Goal: Task Accomplishment & Management: Use online tool/utility

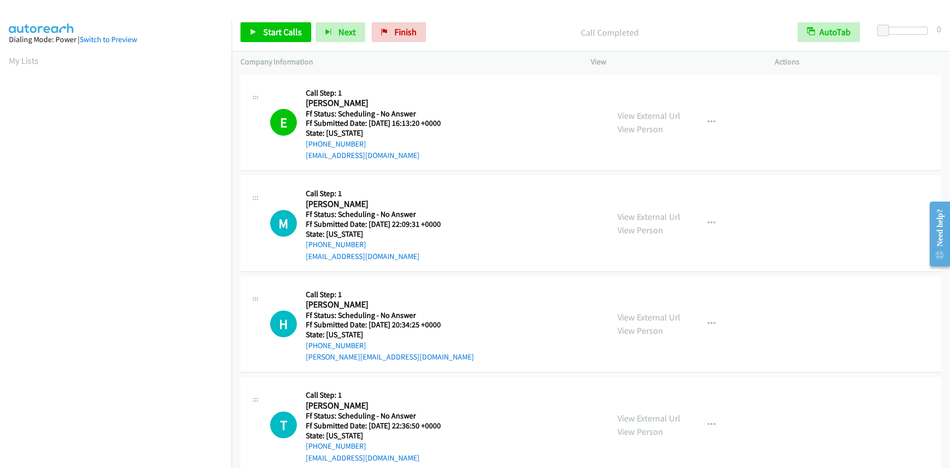
scroll to position [87, 0]
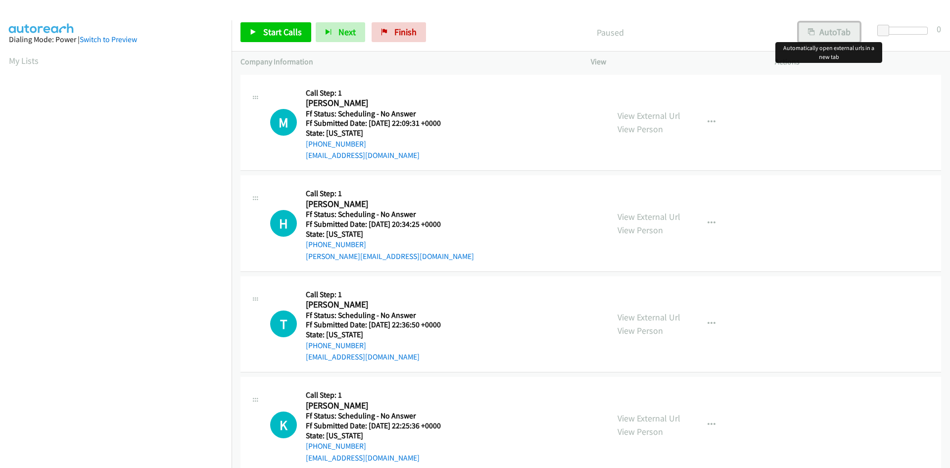
click at [838, 28] on button "AutoTab" at bounding box center [829, 32] width 61 height 20
click at [282, 27] on span "Start Calls" at bounding box center [282, 31] width 39 height 11
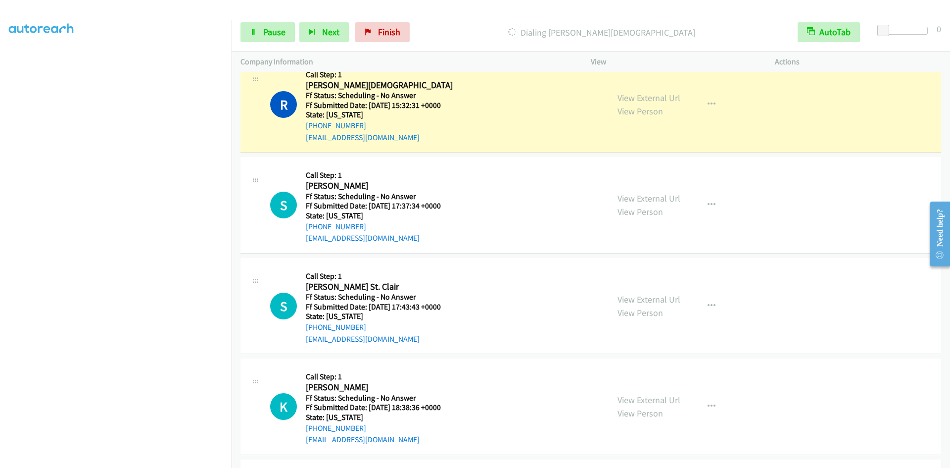
scroll to position [594, 0]
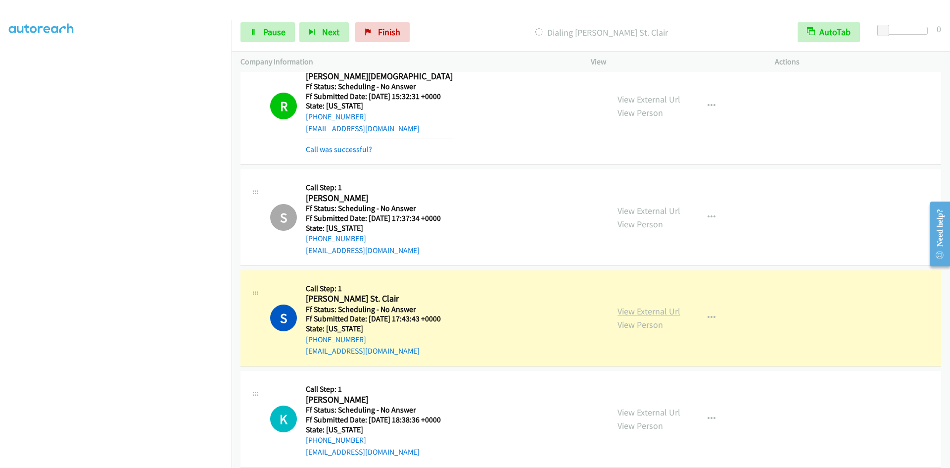
click at [626, 312] on link "View External Url" at bounding box center [649, 310] width 63 height 11
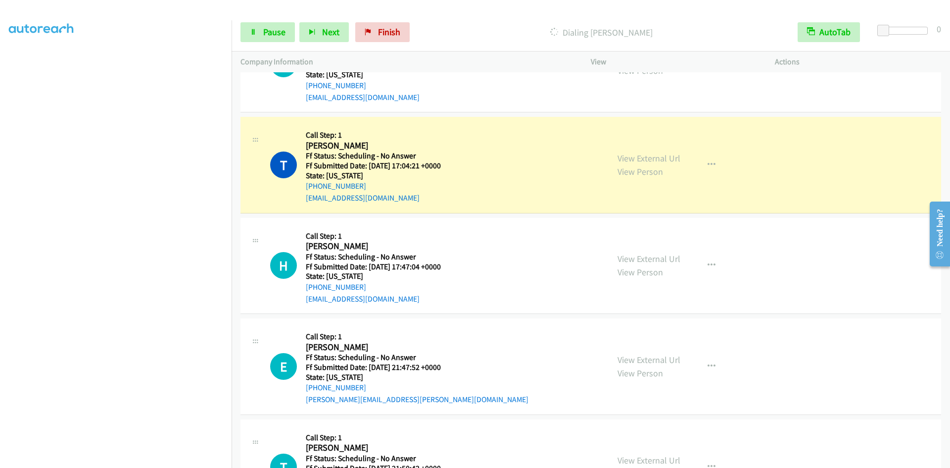
scroll to position [990, 0]
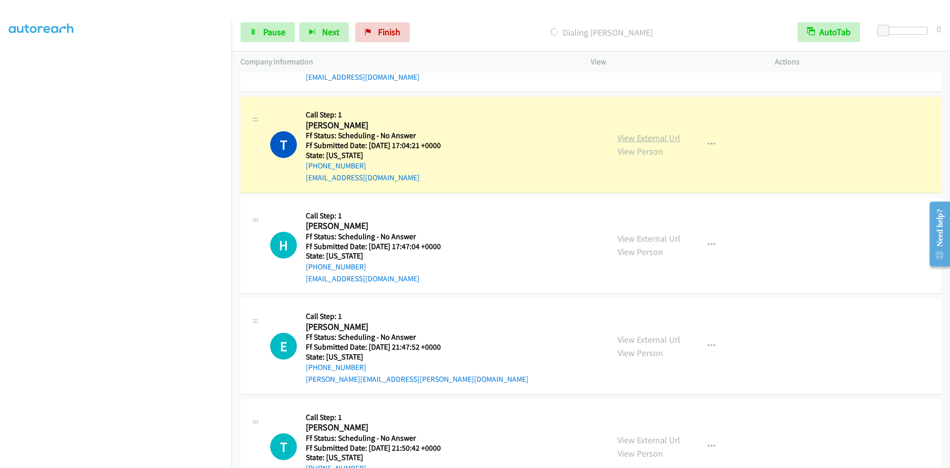
click at [675, 139] on link "View External Url" at bounding box center [649, 137] width 63 height 11
click at [251, 30] on icon at bounding box center [253, 32] width 7 height 7
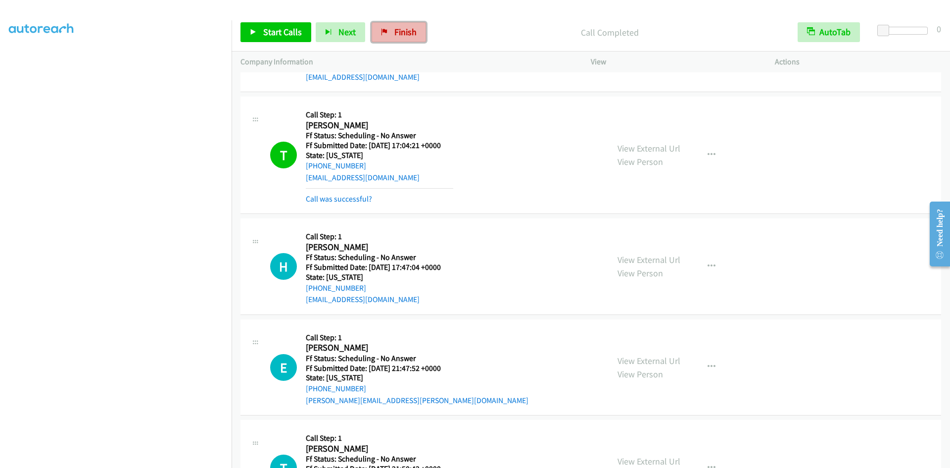
click at [403, 35] on span "Finish" at bounding box center [405, 31] width 22 height 11
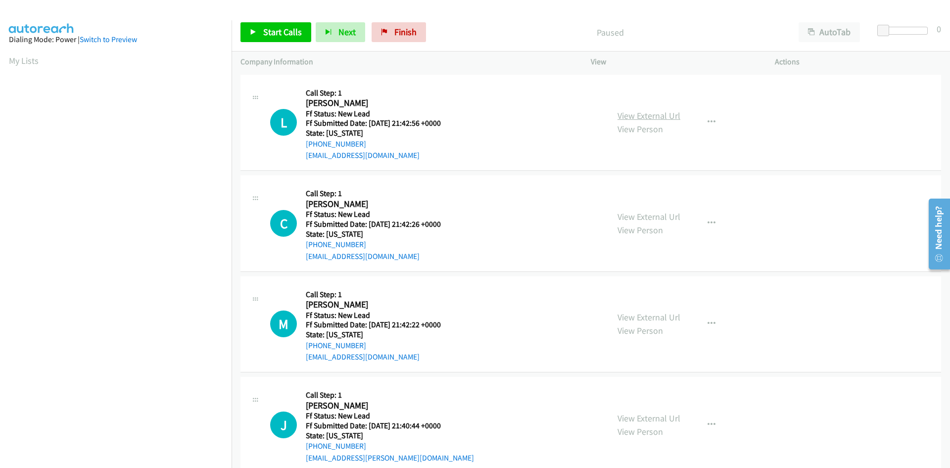
click at [665, 113] on link "View External Url" at bounding box center [649, 115] width 63 height 11
click at [840, 27] on button "AutoTab" at bounding box center [829, 32] width 61 height 20
click at [271, 31] on span "Start Calls" at bounding box center [282, 31] width 39 height 11
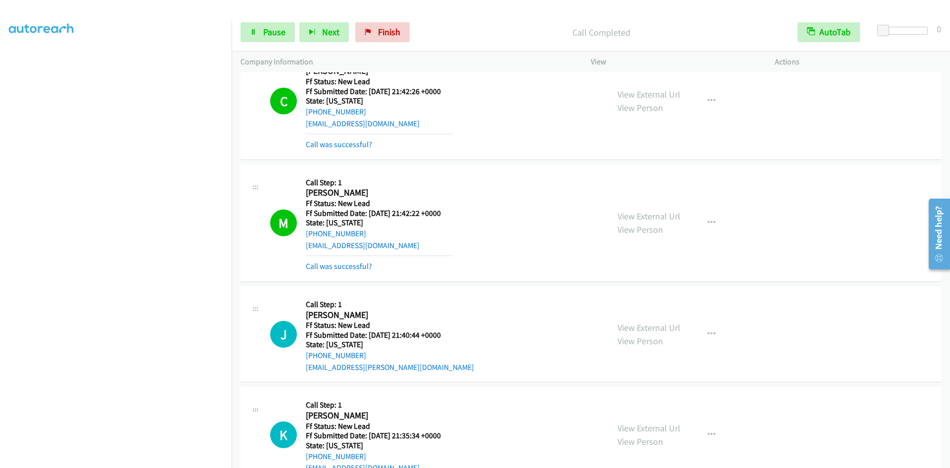
scroll to position [184, 0]
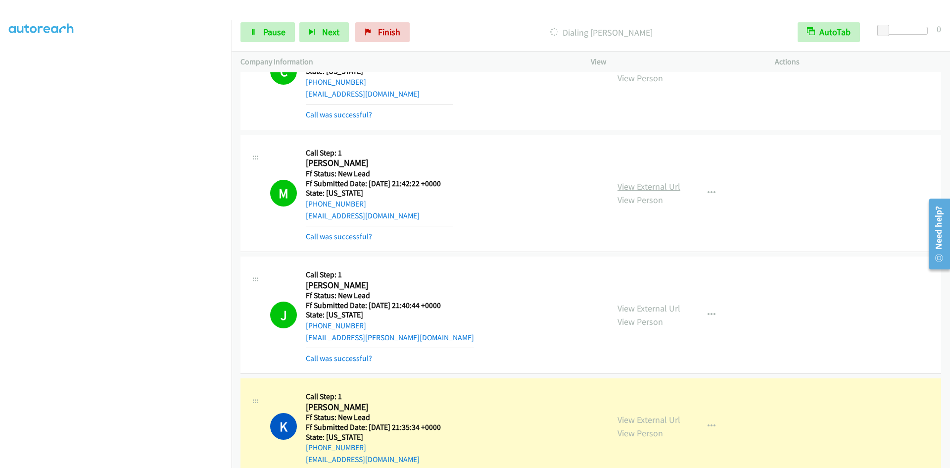
click at [635, 186] on link "View External Url" at bounding box center [649, 186] width 63 height 11
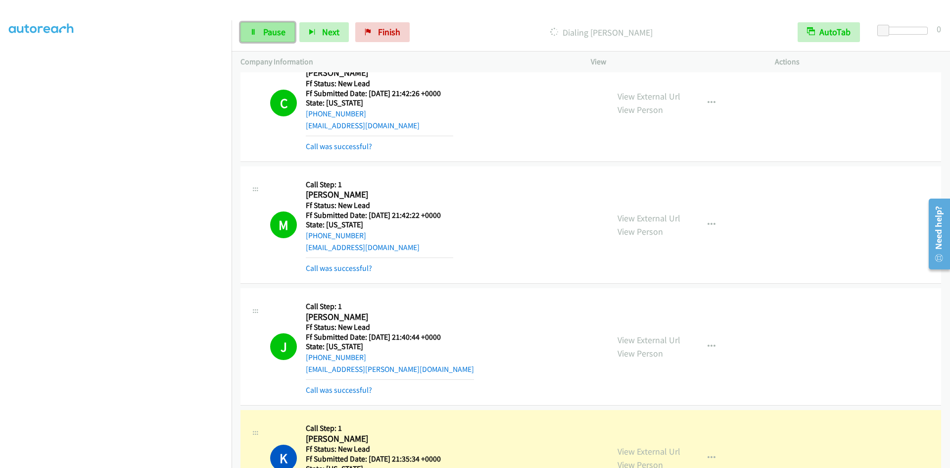
click at [265, 34] on span "Pause" at bounding box center [274, 31] width 22 height 11
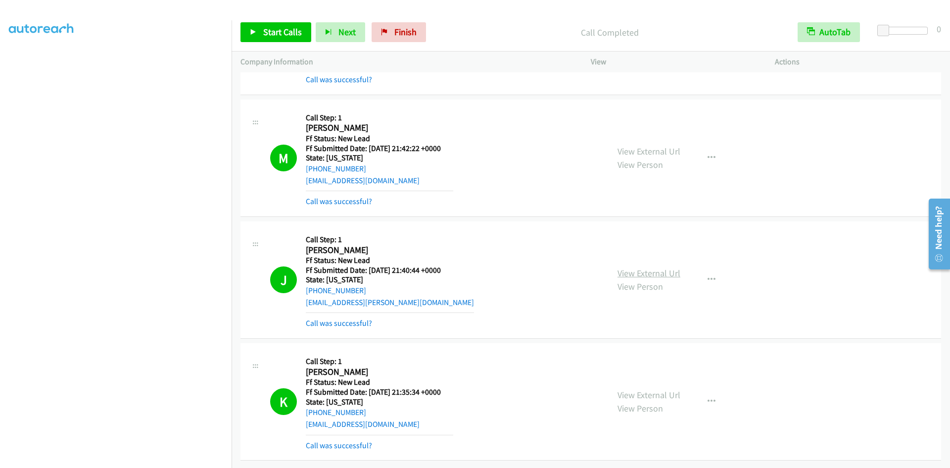
scroll to position [289, 0]
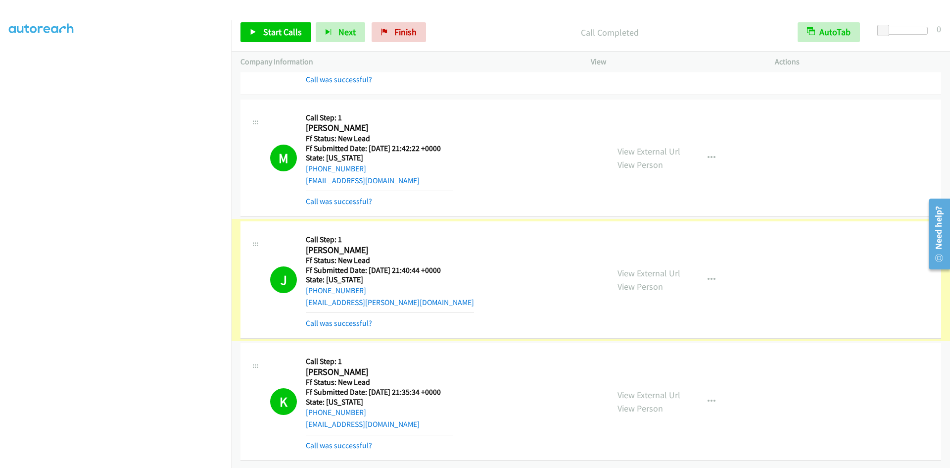
click at [631, 267] on link "View External Url" at bounding box center [649, 272] width 63 height 11
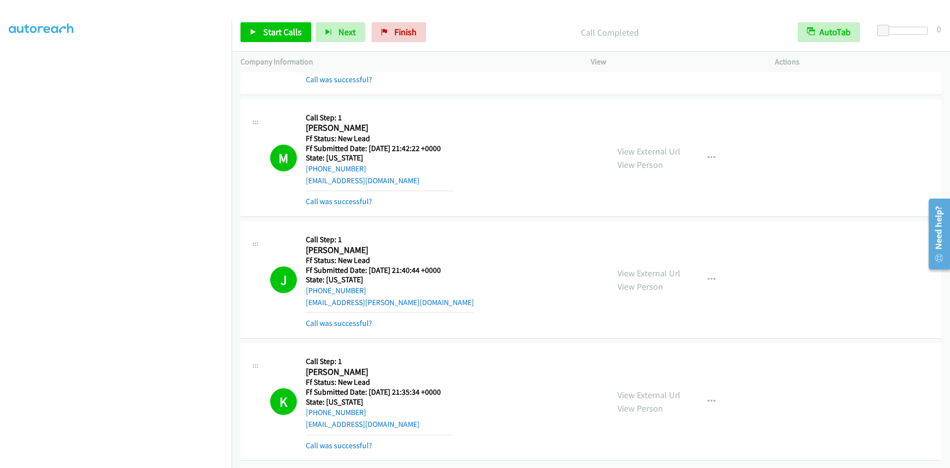
scroll to position [258, 0]
click at [359, 318] on link "Call was successful?" at bounding box center [339, 322] width 66 height 9
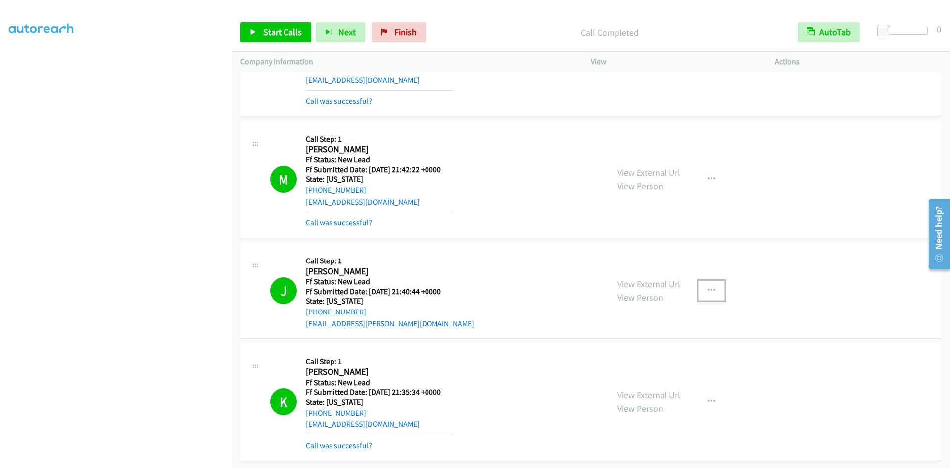
click at [715, 281] on button "button" at bounding box center [711, 291] width 27 height 20
click at [622, 365] on link "Add to do not call list" at bounding box center [659, 375] width 132 height 20
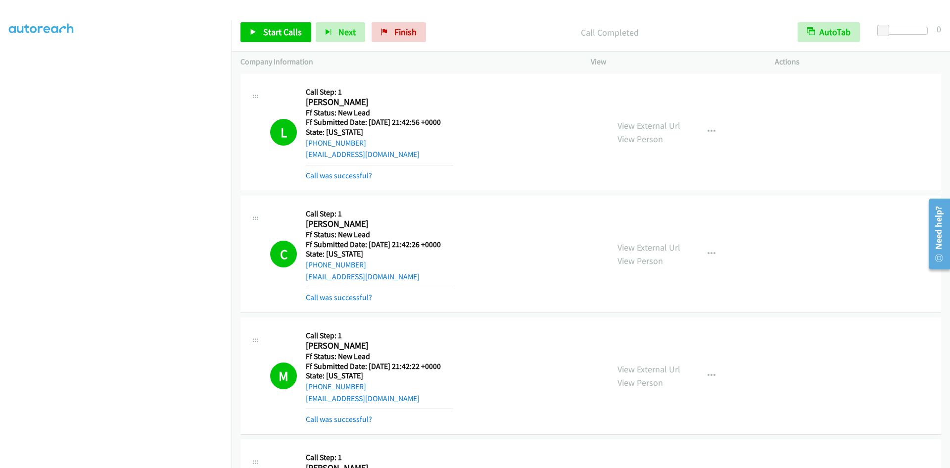
scroll to position [0, 0]
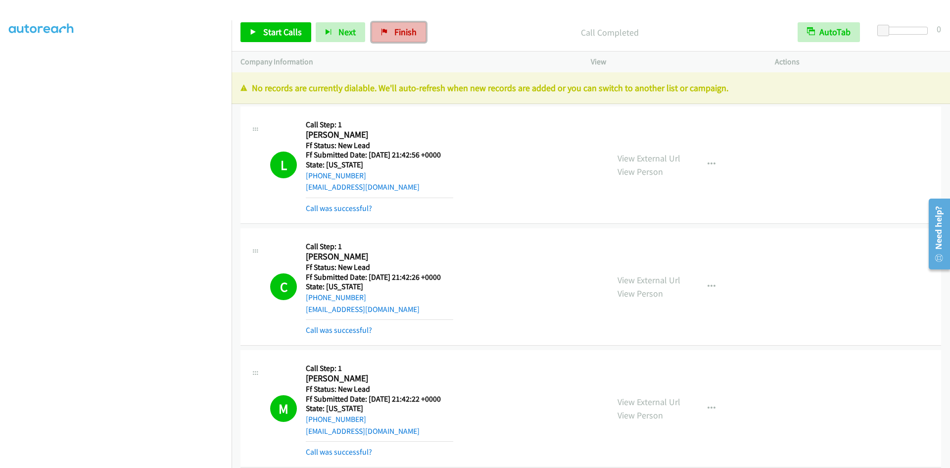
click at [394, 36] on span "Finish" at bounding box center [405, 31] width 22 height 11
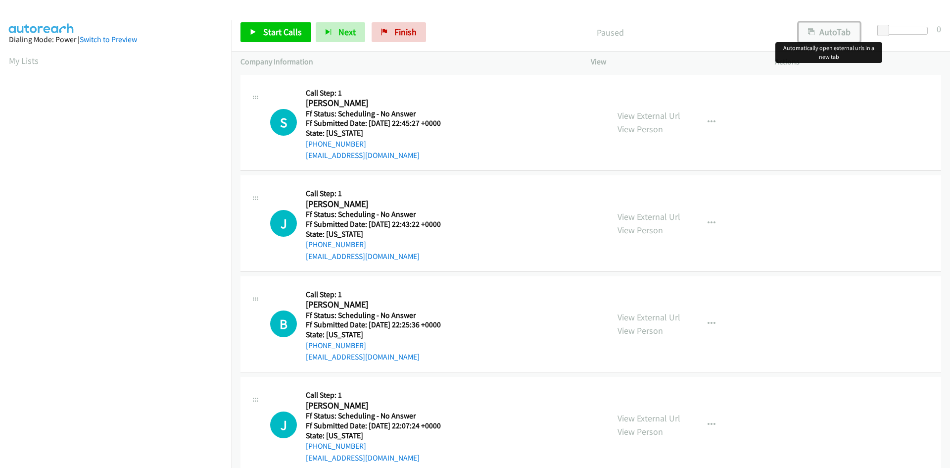
click at [827, 30] on button "AutoTab" at bounding box center [829, 32] width 61 height 20
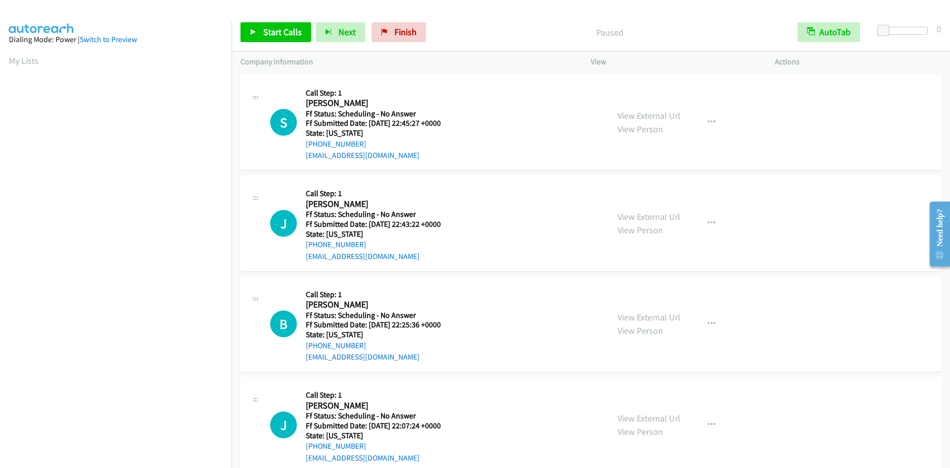
scroll to position [56, 0]
click at [275, 32] on span "Start Calls" at bounding box center [282, 31] width 39 height 11
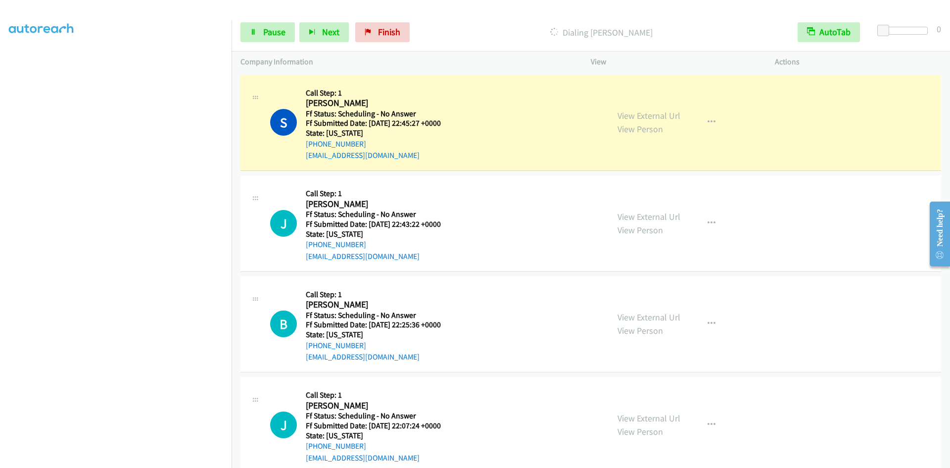
scroll to position [66, 0]
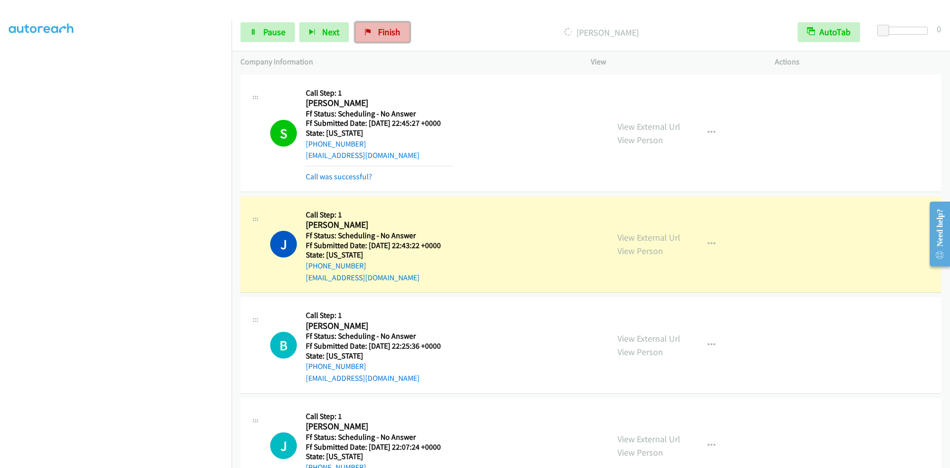
click at [390, 28] on span "Finish" at bounding box center [389, 31] width 22 height 11
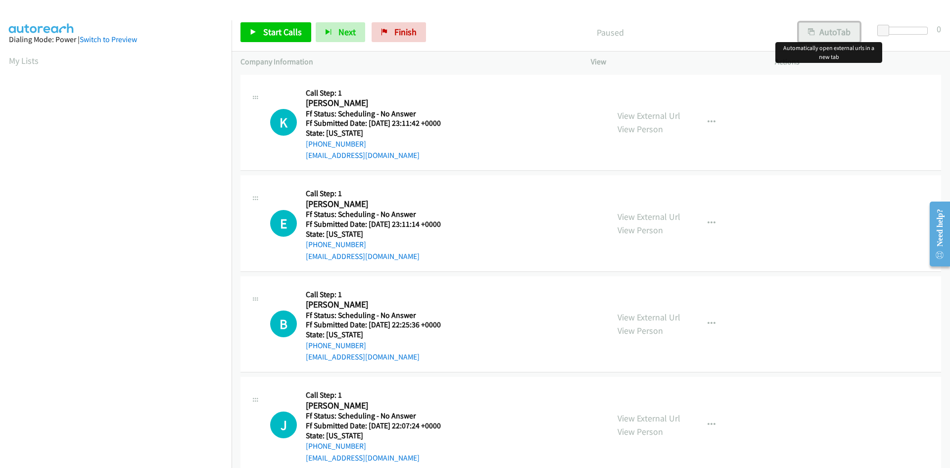
click at [818, 33] on button "AutoTab" at bounding box center [829, 32] width 61 height 20
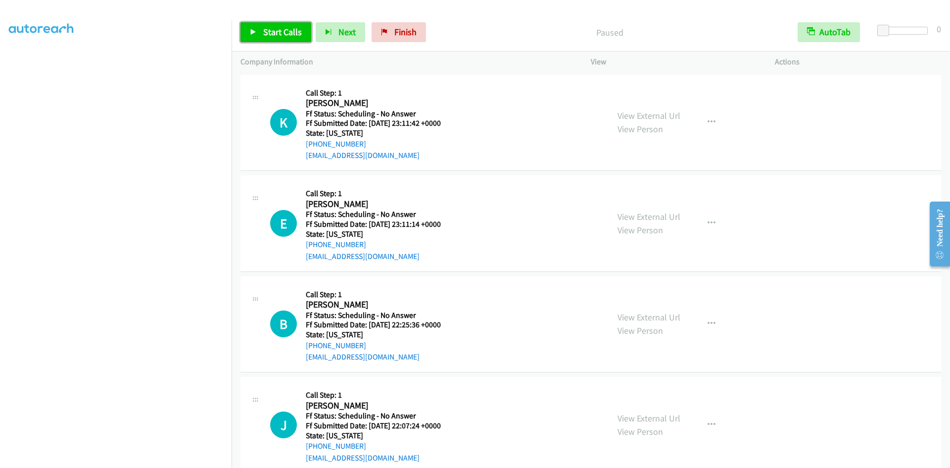
click at [270, 31] on span "Start Calls" at bounding box center [282, 31] width 39 height 11
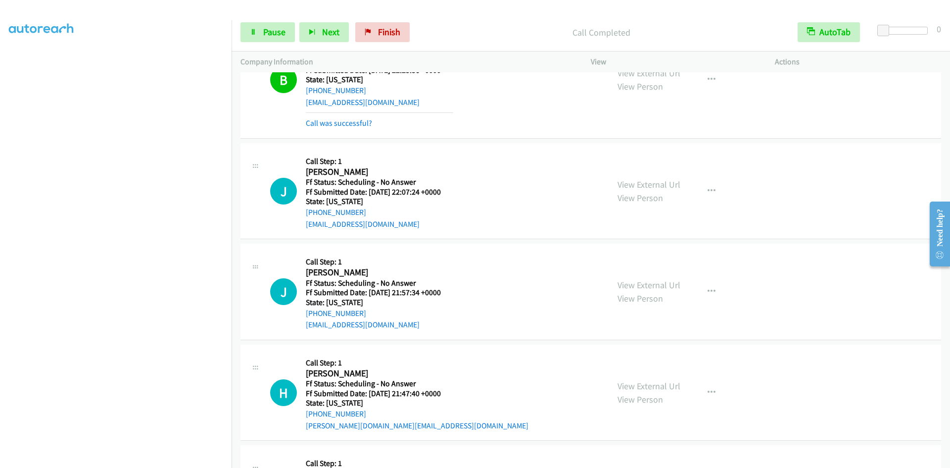
scroll to position [307, 0]
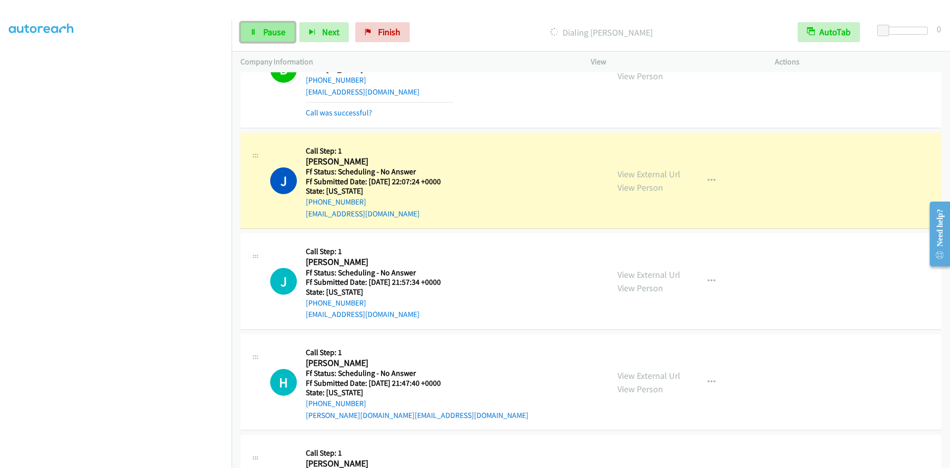
click at [260, 35] on link "Pause" at bounding box center [267, 32] width 54 height 20
click at [414, 32] on link "Finish" at bounding box center [399, 32] width 54 height 20
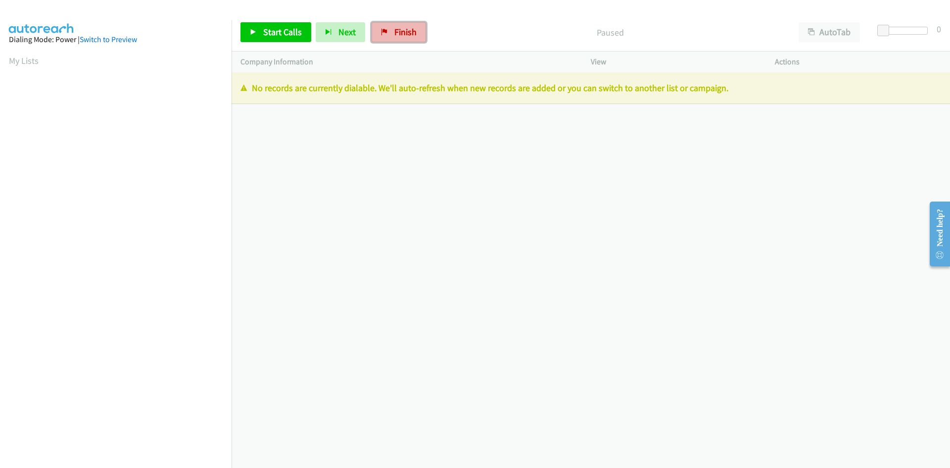
click at [389, 37] on link "Finish" at bounding box center [399, 32] width 54 height 20
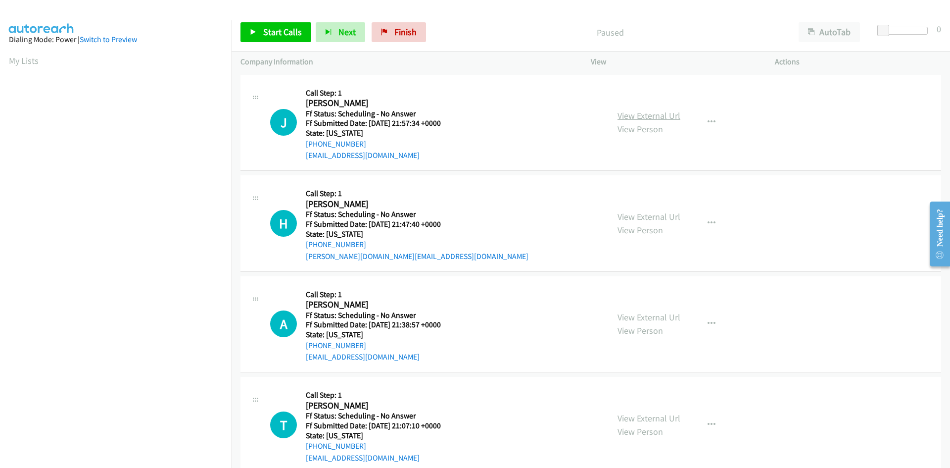
click at [637, 117] on link "View External Url" at bounding box center [649, 115] width 63 height 11
click at [635, 219] on link "View External Url" at bounding box center [649, 216] width 63 height 11
click at [635, 315] on link "View External Url" at bounding box center [649, 316] width 63 height 11
click at [633, 418] on link "View External Url" at bounding box center [649, 417] width 63 height 11
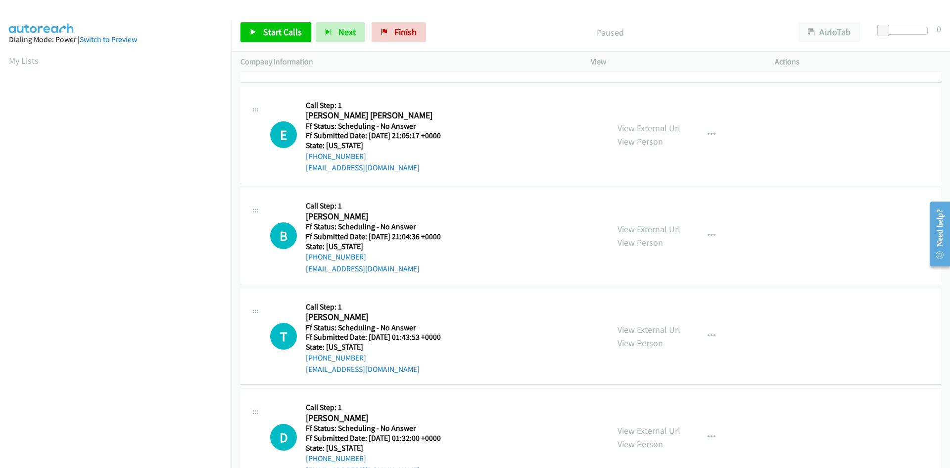
scroll to position [396, 0]
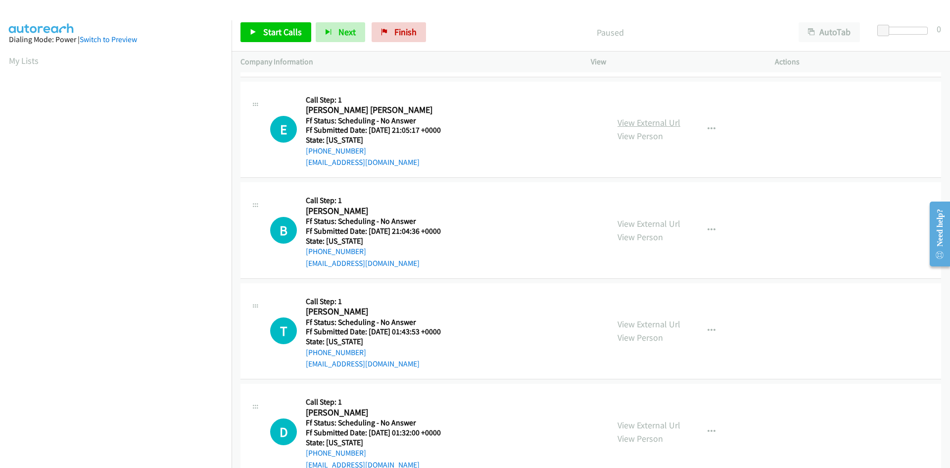
click at [641, 122] on link "View External Url" at bounding box center [649, 122] width 63 height 11
click at [636, 223] on link "View External Url" at bounding box center [649, 223] width 63 height 11
click at [644, 321] on link "View External Url" at bounding box center [649, 323] width 63 height 11
click at [647, 427] on link "View External Url" at bounding box center [649, 424] width 63 height 11
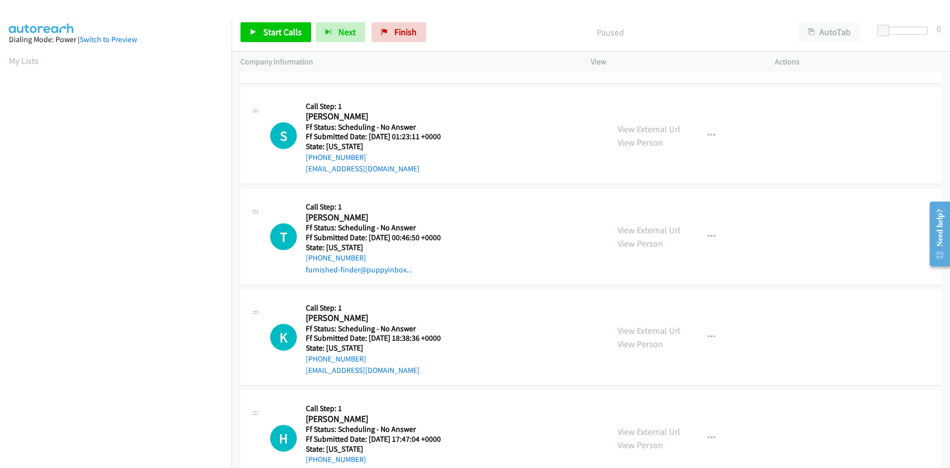
scroll to position [792, 0]
click at [647, 130] on link "View External Url" at bounding box center [649, 129] width 63 height 11
click at [639, 231] on link "View External Url" at bounding box center [649, 230] width 63 height 11
click at [641, 331] on link "View External Url" at bounding box center [649, 330] width 63 height 11
click at [656, 432] on link "View External Url" at bounding box center [649, 431] width 63 height 11
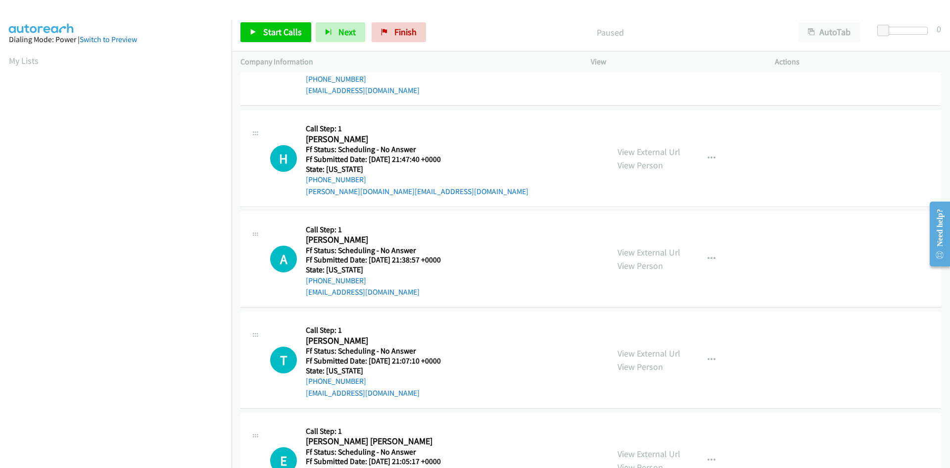
scroll to position [0, 0]
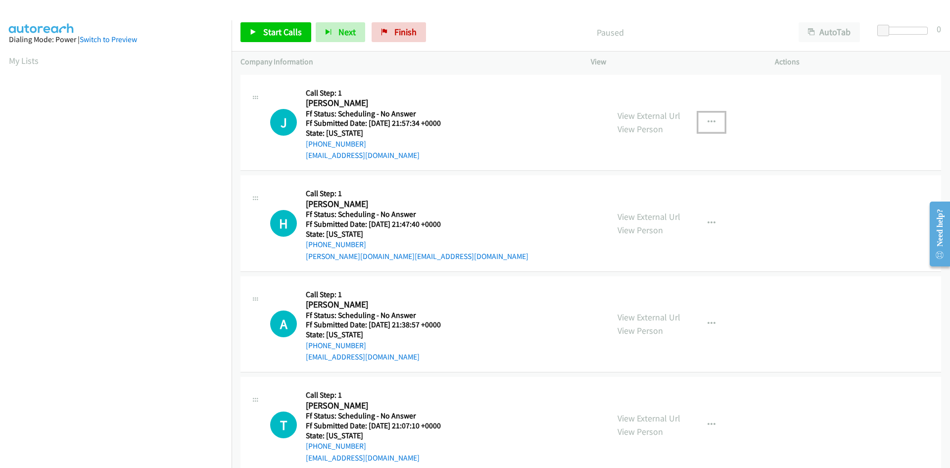
click at [708, 118] on icon "button" at bounding box center [712, 122] width 8 height 8
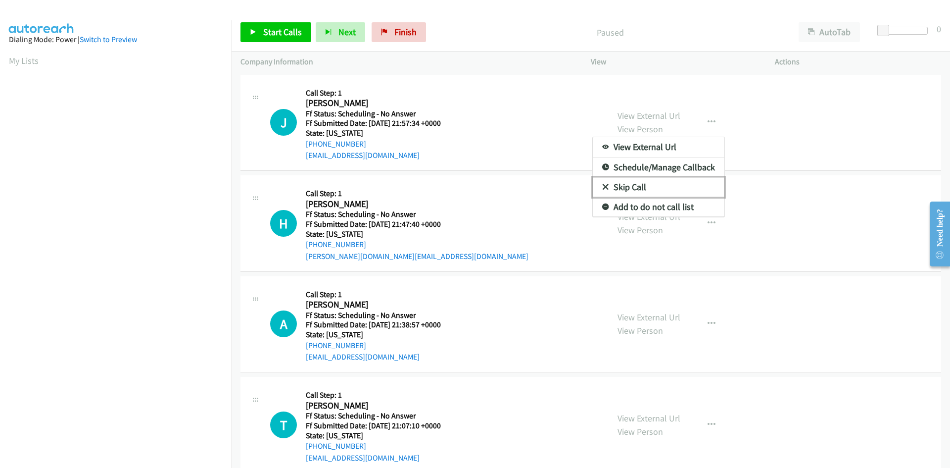
click at [627, 190] on link "Skip Call" at bounding box center [659, 187] width 132 height 20
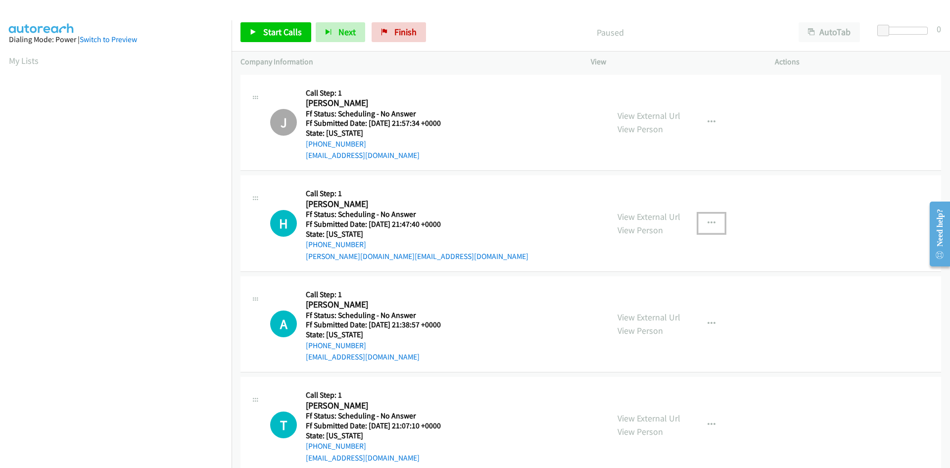
click at [702, 221] on button "button" at bounding box center [711, 223] width 27 height 20
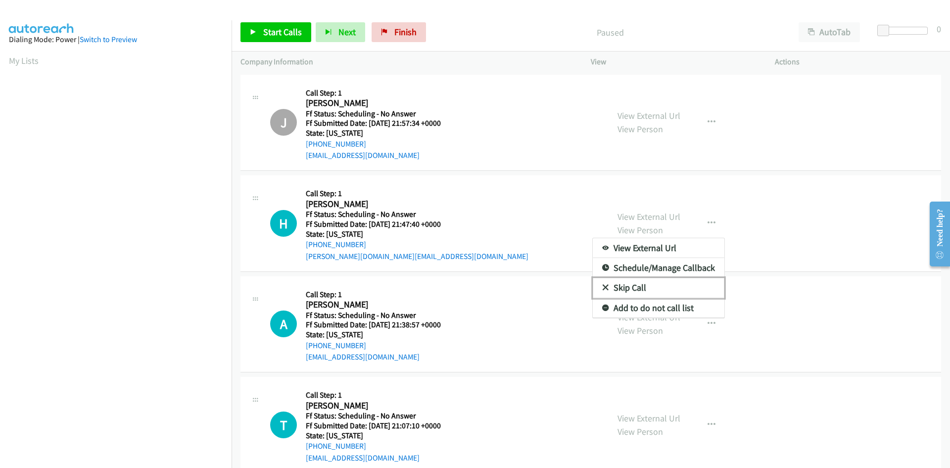
click at [634, 287] on link "Skip Call" at bounding box center [659, 288] width 132 height 20
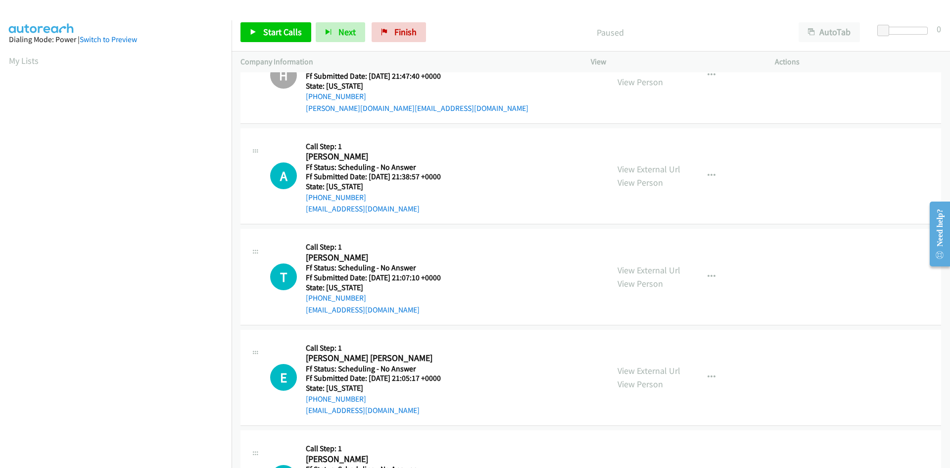
scroll to position [148, 0]
click at [711, 274] on icon "button" at bounding box center [712, 276] width 8 height 8
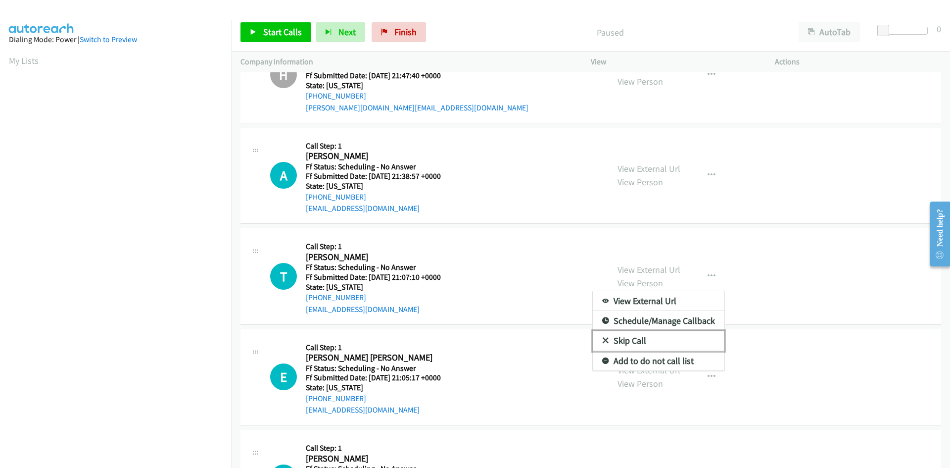
click at [636, 339] on link "Skip Call" at bounding box center [659, 341] width 132 height 20
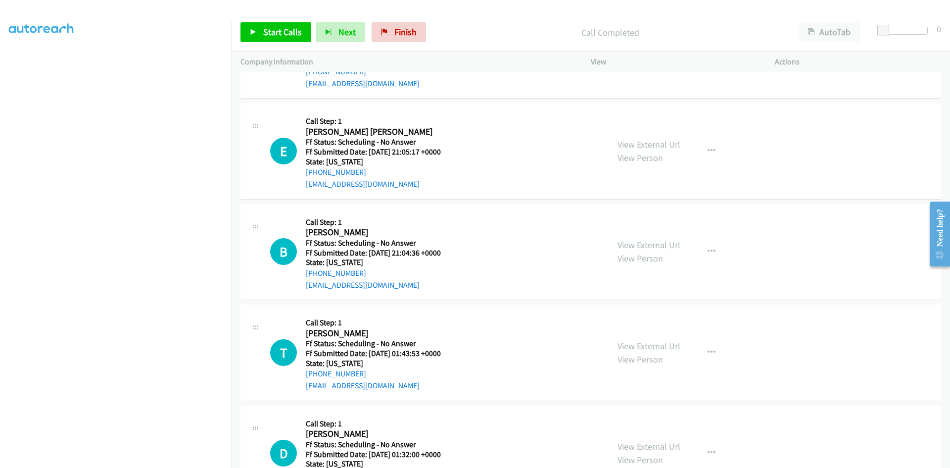
scroll to position [396, 0]
click at [708, 250] on icon "button" at bounding box center [712, 251] width 8 height 8
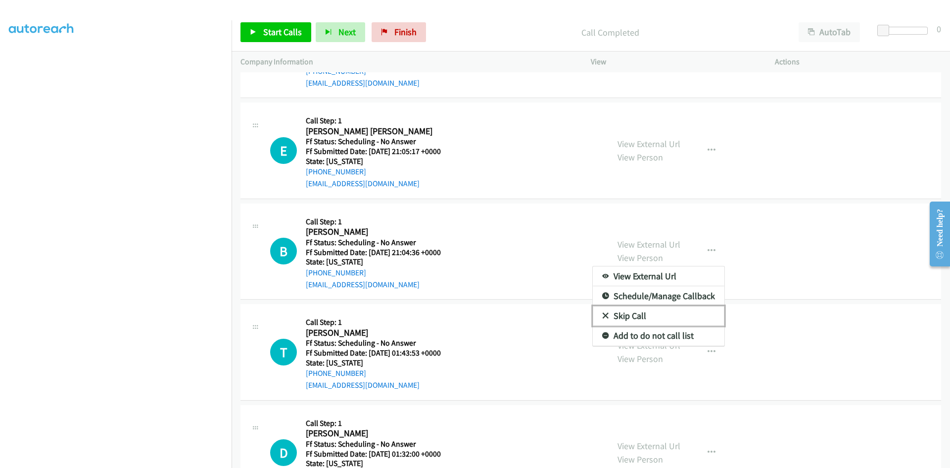
click at [657, 316] on link "Skip Call" at bounding box center [659, 316] width 132 height 20
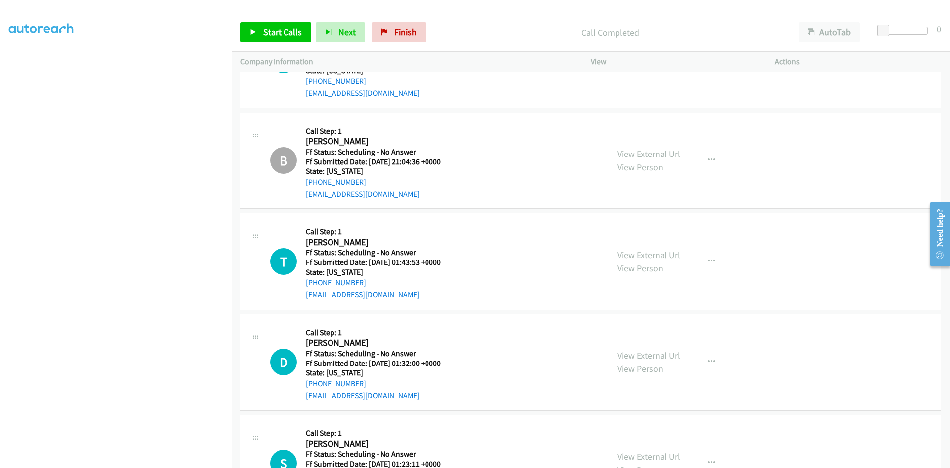
scroll to position [544, 0]
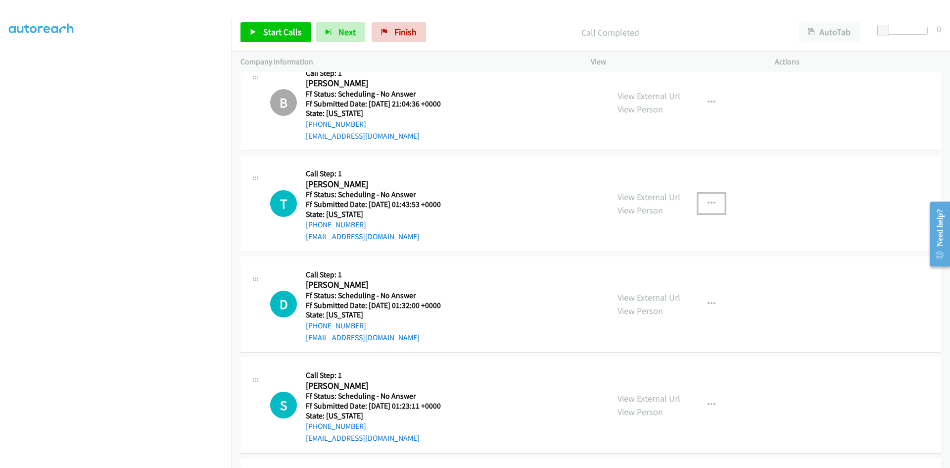
click at [708, 203] on icon "button" at bounding box center [712, 203] width 8 height 8
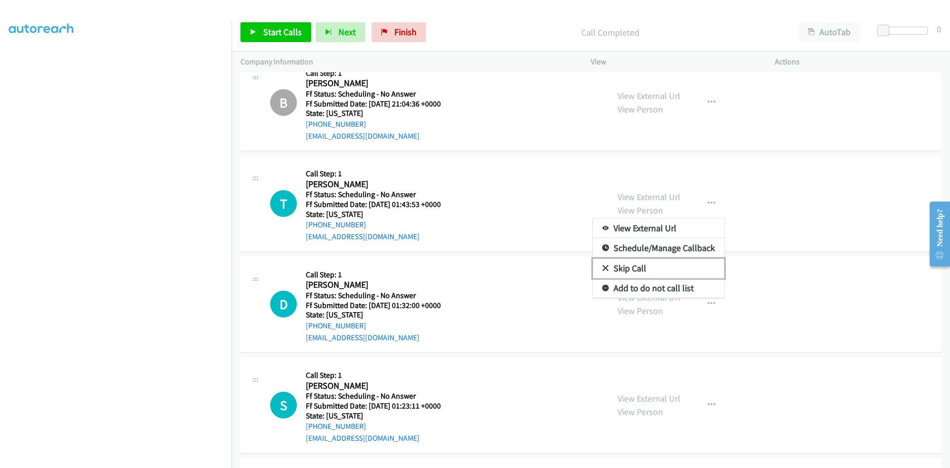
click at [680, 264] on link "Skip Call" at bounding box center [659, 268] width 132 height 20
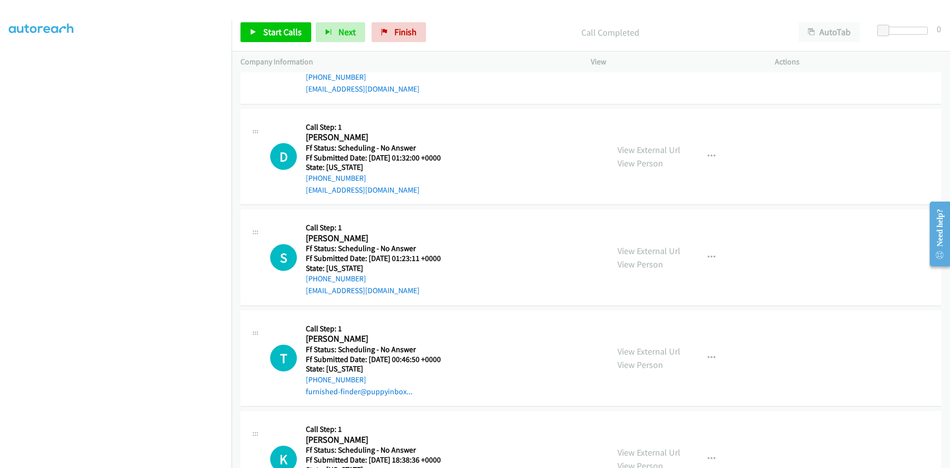
scroll to position [693, 0]
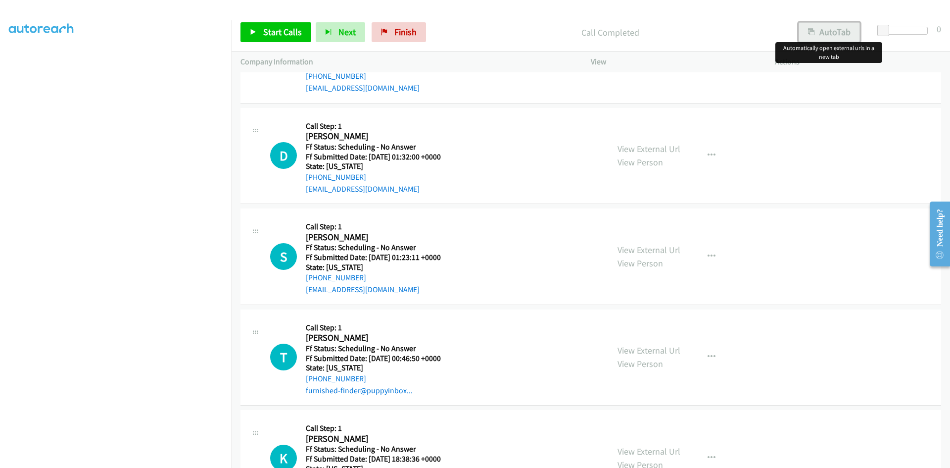
click at [812, 32] on icon "button" at bounding box center [811, 32] width 7 height 7
click at [284, 38] on link "Start Calls" at bounding box center [275, 32] width 71 height 20
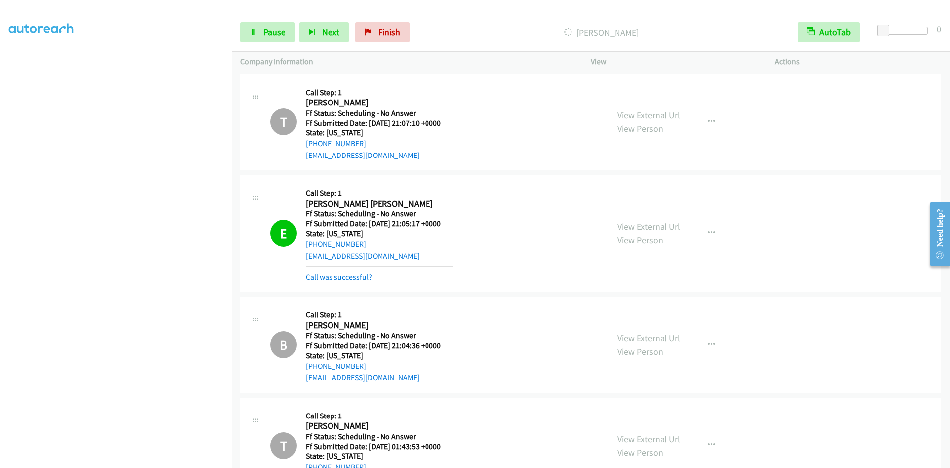
scroll to position [318, 0]
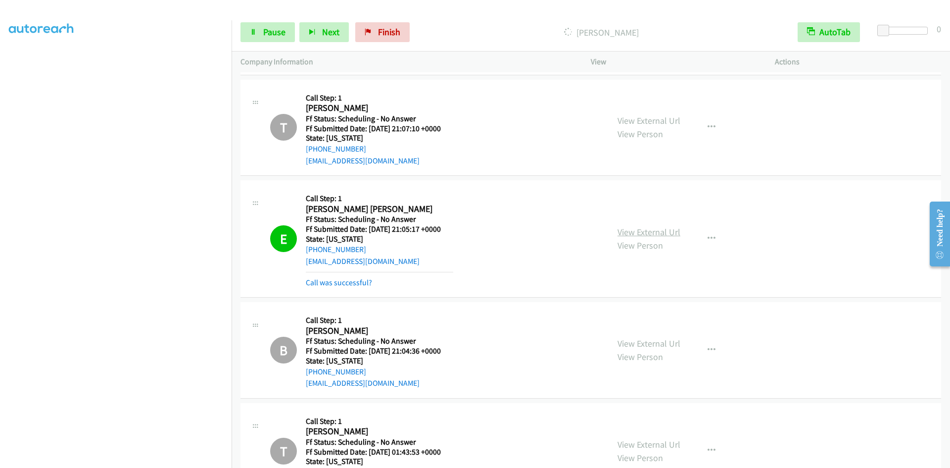
click at [642, 233] on link "View External Url" at bounding box center [649, 231] width 63 height 11
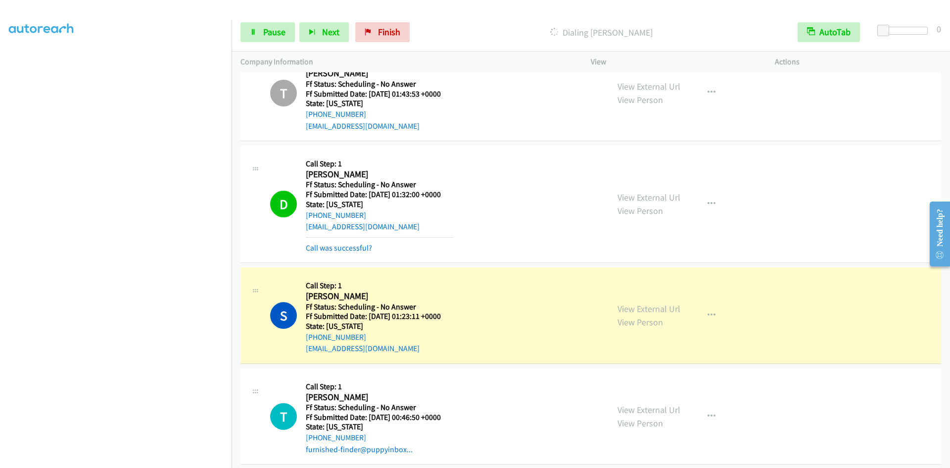
scroll to position [714, 0]
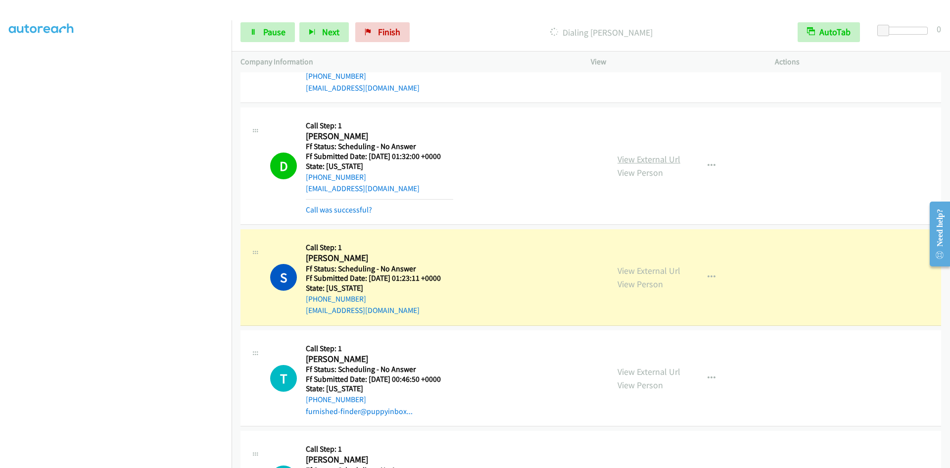
click at [669, 160] on link "View External Url" at bounding box center [649, 158] width 63 height 11
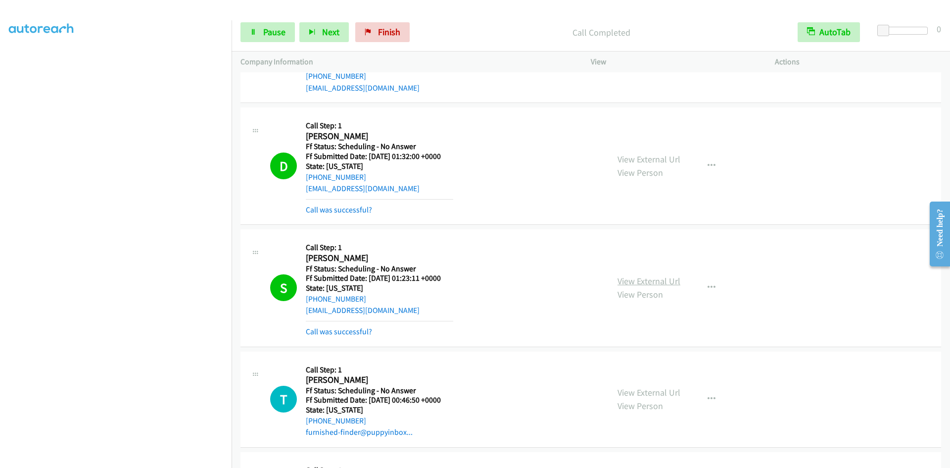
click at [633, 279] on link "View External Url" at bounding box center [649, 280] width 63 height 11
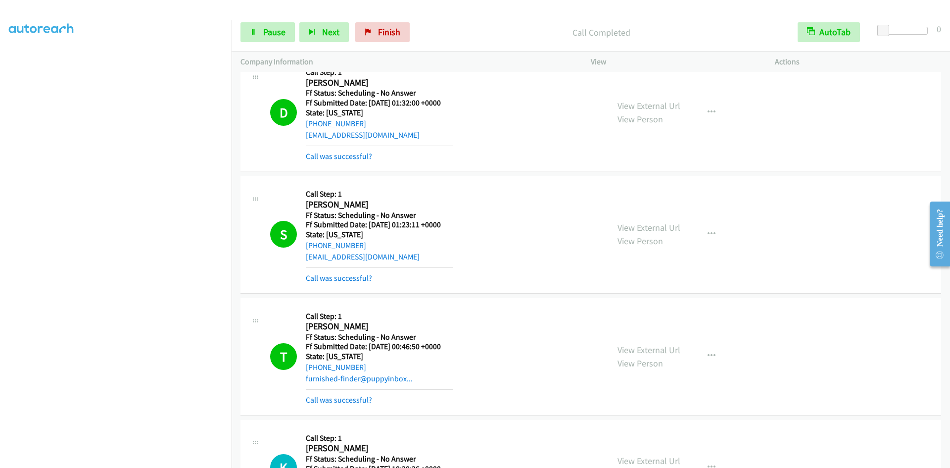
scroll to position [862, 0]
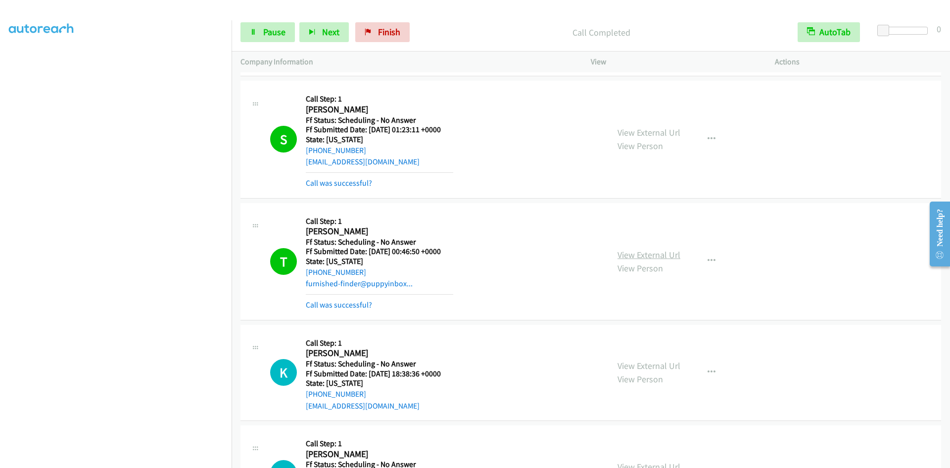
click at [636, 256] on link "View External Url" at bounding box center [649, 254] width 63 height 11
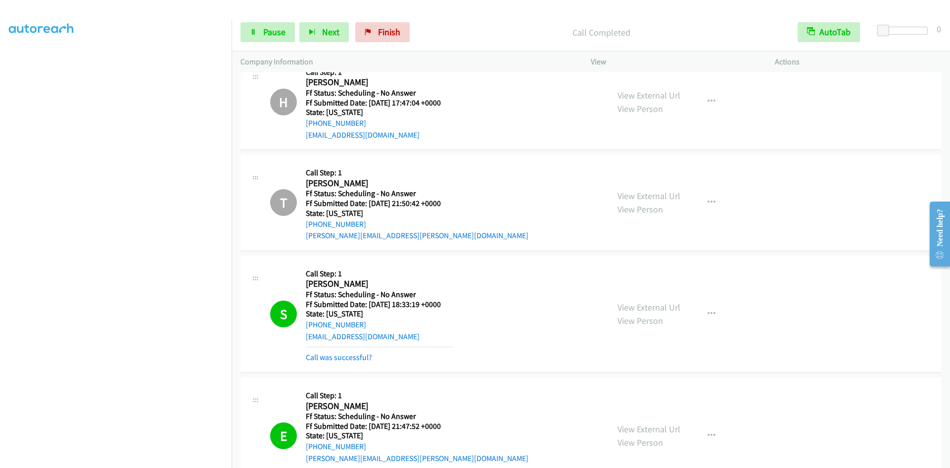
scroll to position [1258, 0]
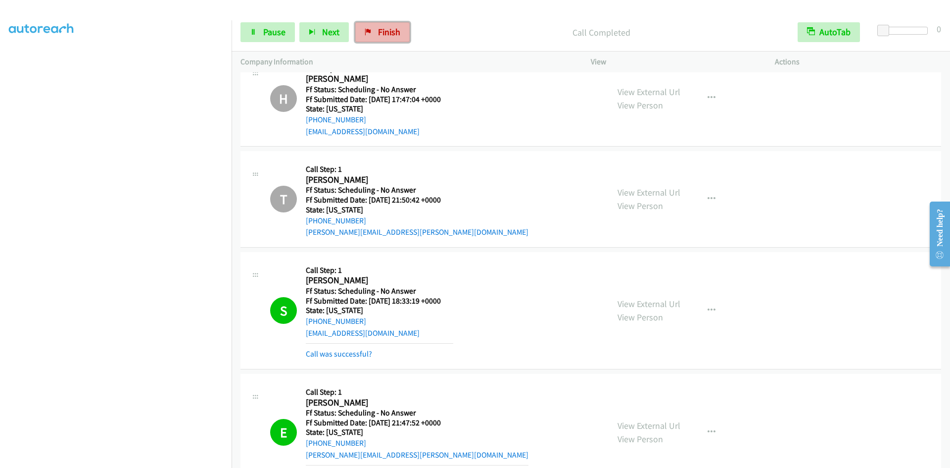
click at [402, 27] on link "Finish" at bounding box center [382, 32] width 54 height 20
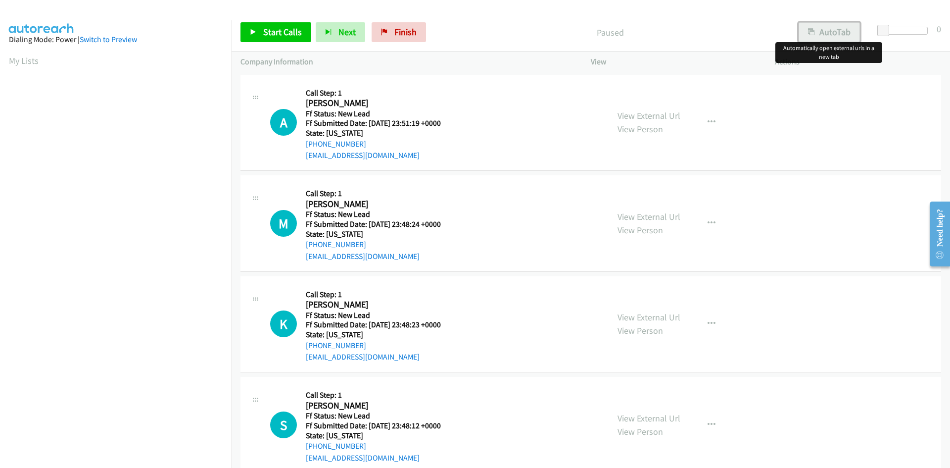
click at [813, 38] on button "AutoTab" at bounding box center [829, 32] width 61 height 20
click at [270, 29] on span "Start Calls" at bounding box center [282, 31] width 39 height 11
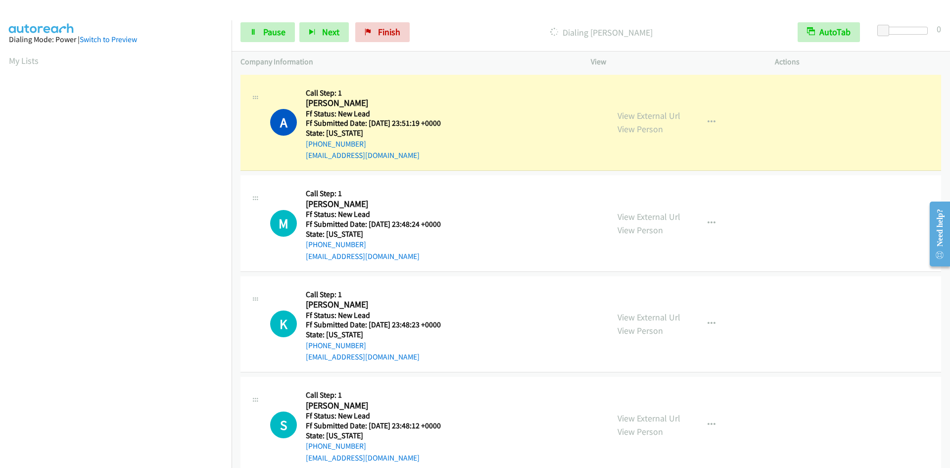
scroll to position [87, 0]
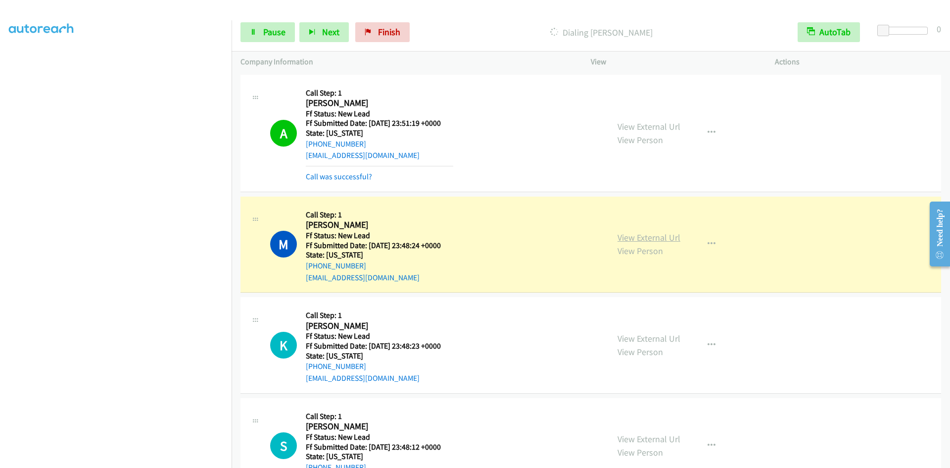
click at [637, 239] on link "View External Url" at bounding box center [649, 237] width 63 height 11
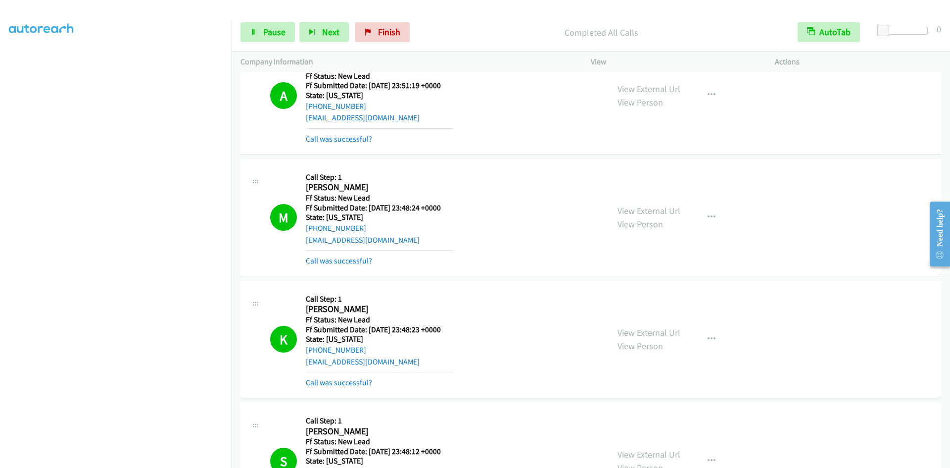
scroll to position [0, 0]
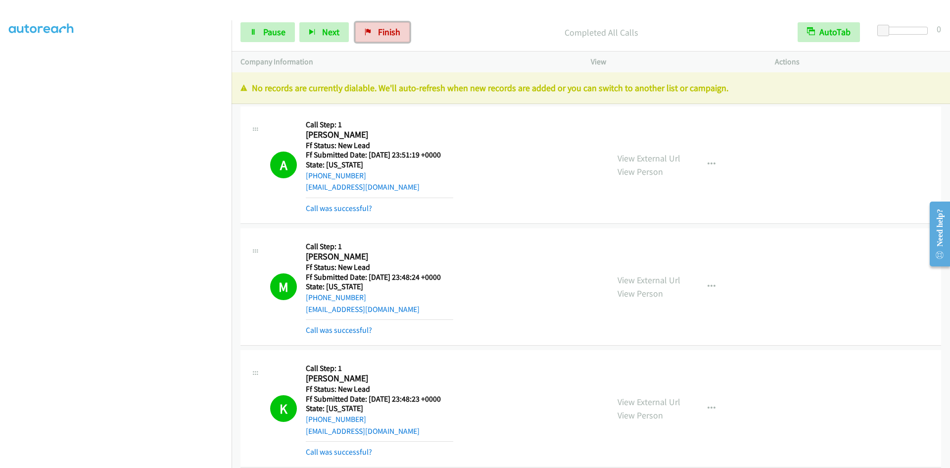
drag, startPoint x: 369, startPoint y: 30, endPoint x: 515, endPoint y: 59, distance: 148.8
click at [369, 30] on icon at bounding box center [368, 32] width 7 height 7
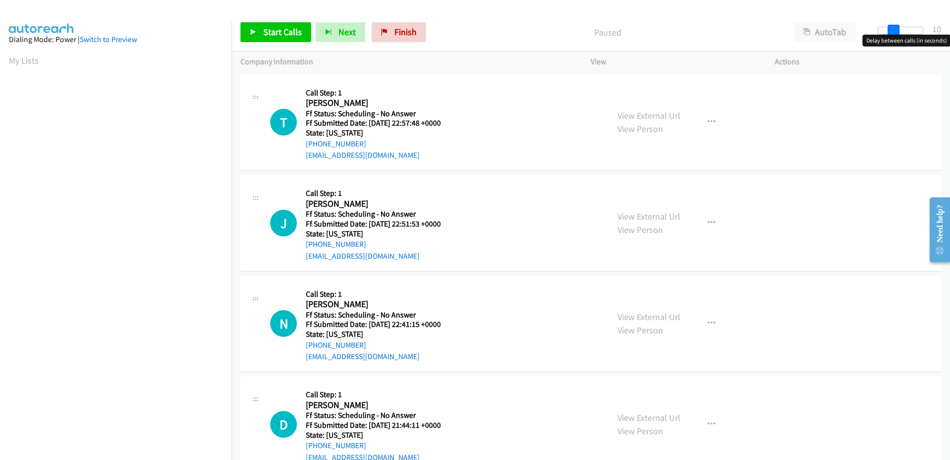
drag, startPoint x: 885, startPoint y: 30, endPoint x: 900, endPoint y: 28, distance: 15.0
click at [900, 28] on div at bounding box center [901, 31] width 46 height 8
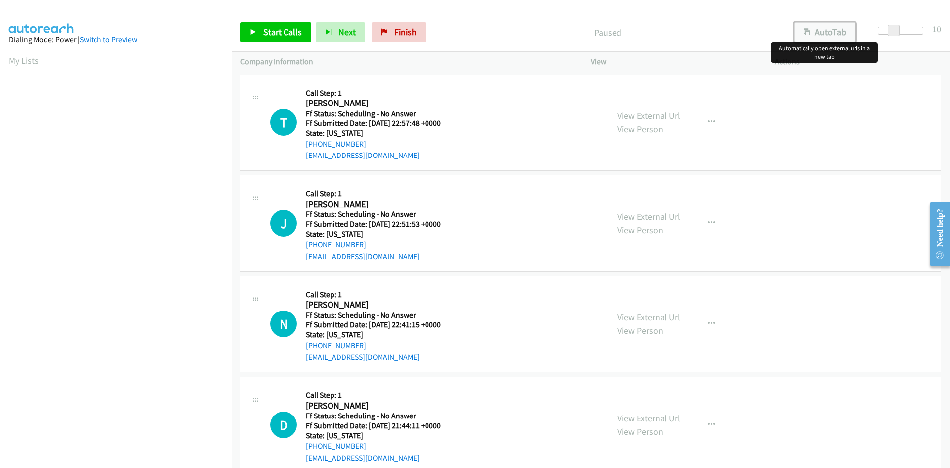
click at [831, 28] on button "AutoTab" at bounding box center [824, 32] width 61 height 20
click at [268, 34] on span "Start Calls" at bounding box center [282, 31] width 39 height 11
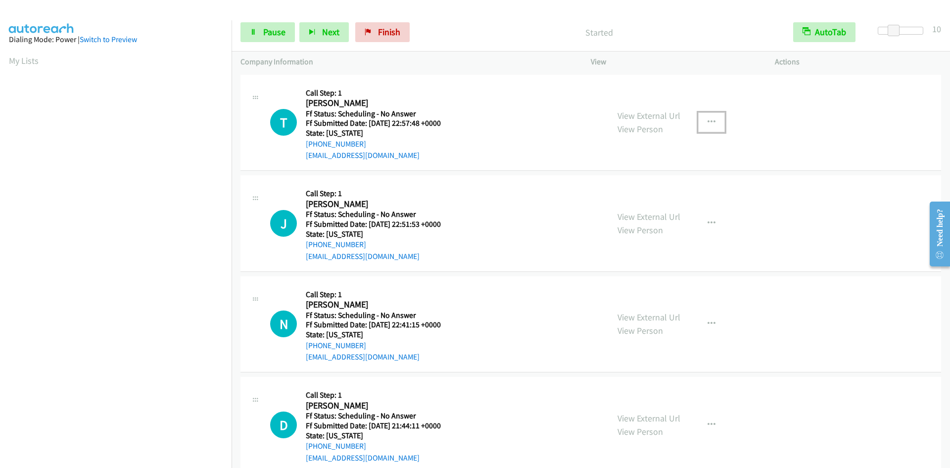
click at [711, 119] on icon "button" at bounding box center [712, 122] width 8 height 8
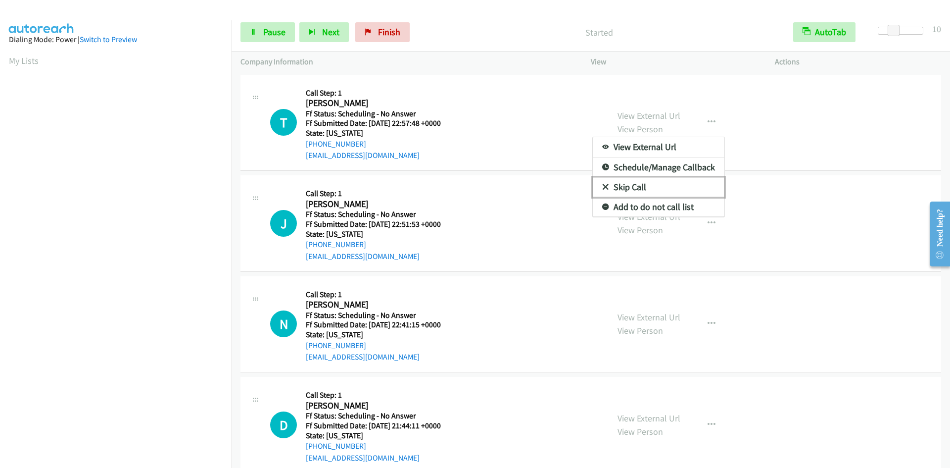
click at [637, 188] on link "Skip Call" at bounding box center [659, 187] width 132 height 20
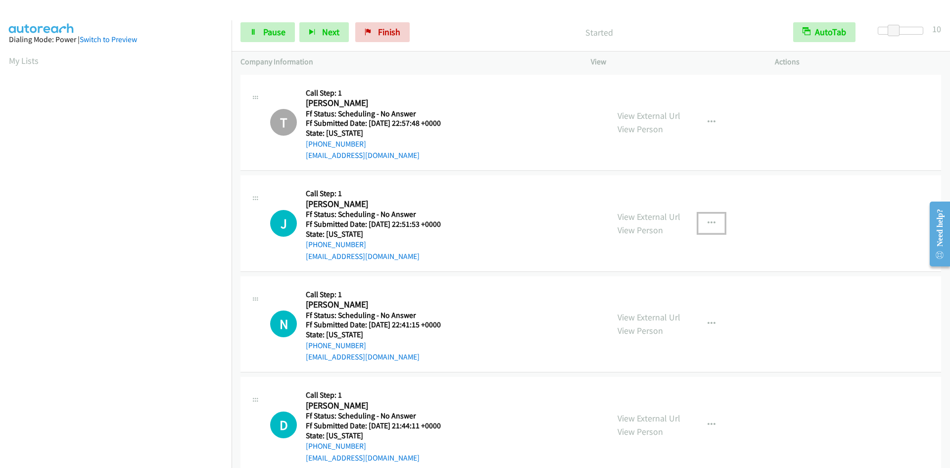
click at [708, 224] on icon "button" at bounding box center [712, 223] width 8 height 8
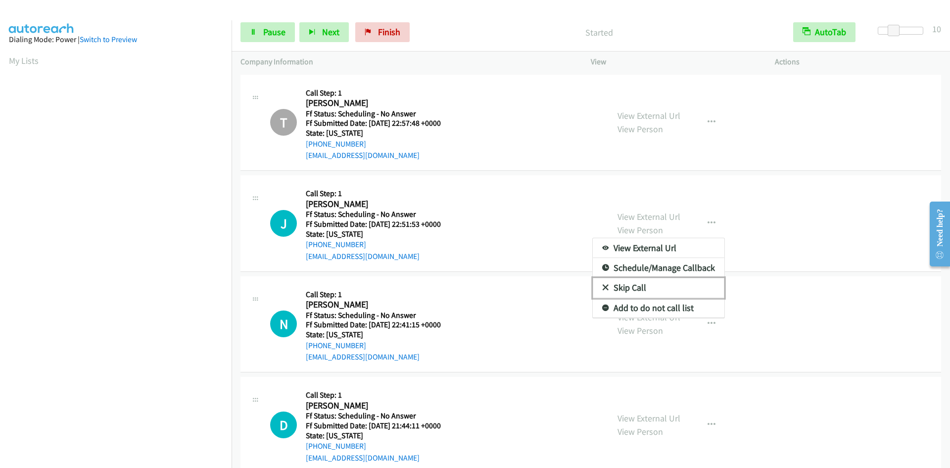
click at [629, 287] on link "Skip Call" at bounding box center [659, 288] width 132 height 20
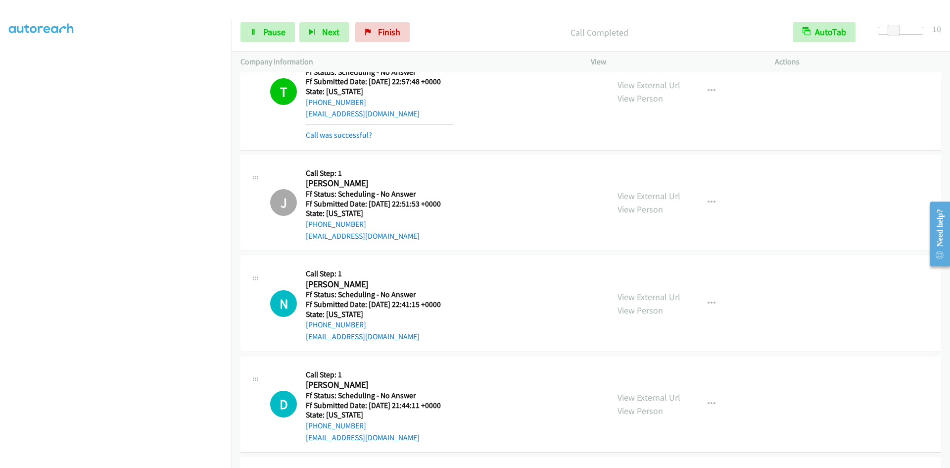
scroll to position [198, 0]
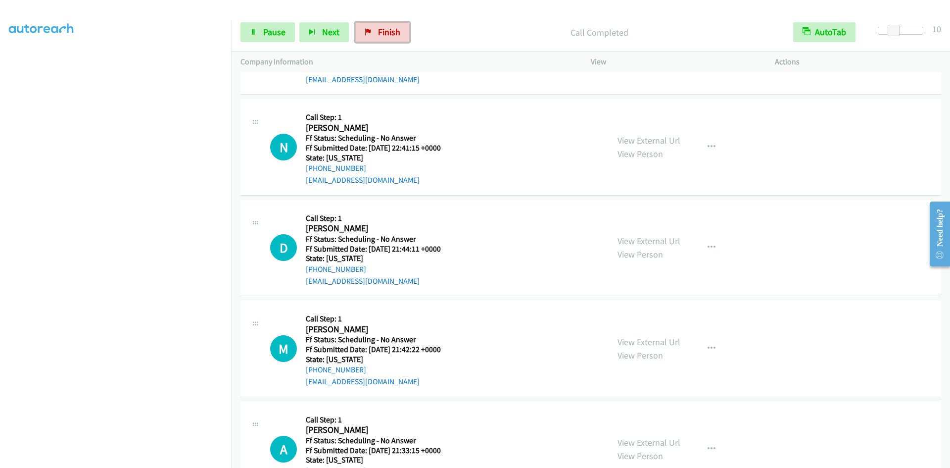
click at [378, 29] on span "Finish" at bounding box center [389, 31] width 22 height 11
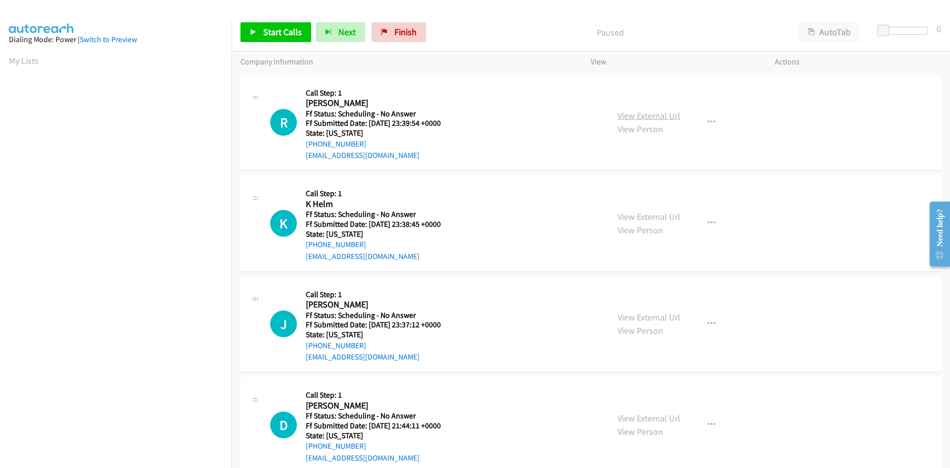
click at [652, 114] on link "View External Url" at bounding box center [649, 115] width 63 height 11
click at [708, 123] on icon "button" at bounding box center [712, 122] width 8 height 8
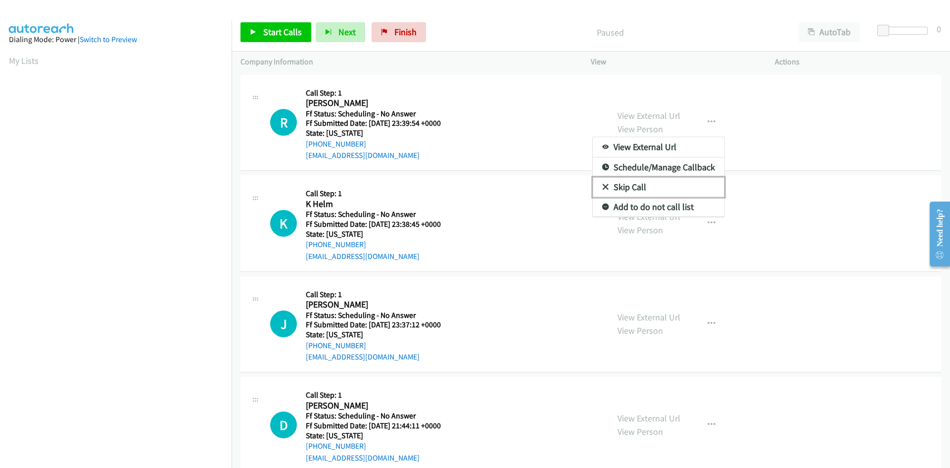
click at [640, 189] on link "Skip Call" at bounding box center [659, 187] width 132 height 20
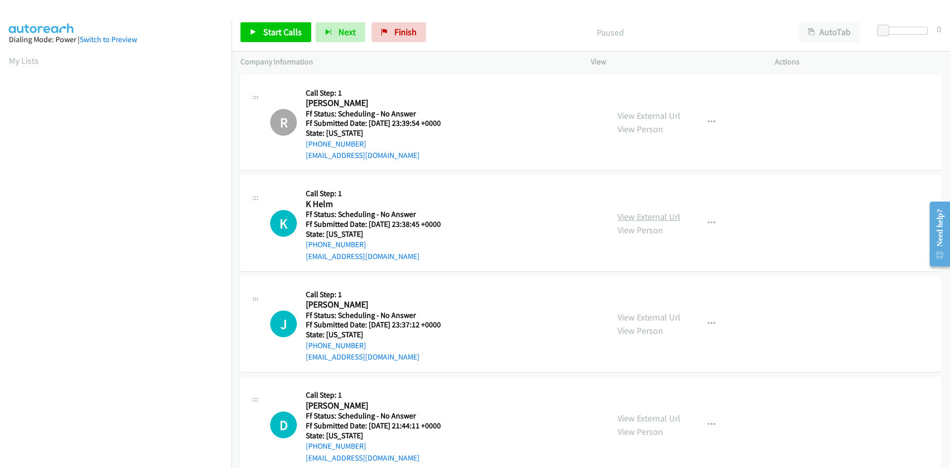
click at [626, 216] on link "View External Url" at bounding box center [649, 216] width 63 height 11
click at [709, 219] on icon "button" at bounding box center [712, 223] width 8 height 8
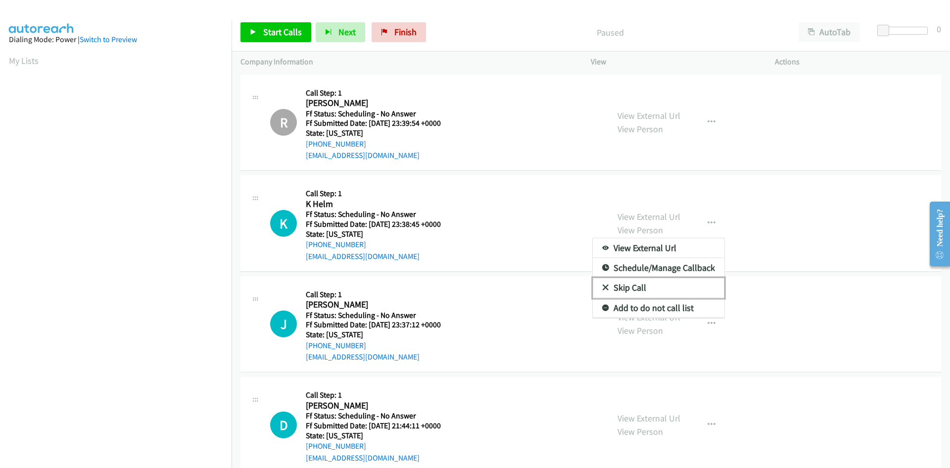
click at [642, 286] on link "Skip Call" at bounding box center [659, 288] width 132 height 20
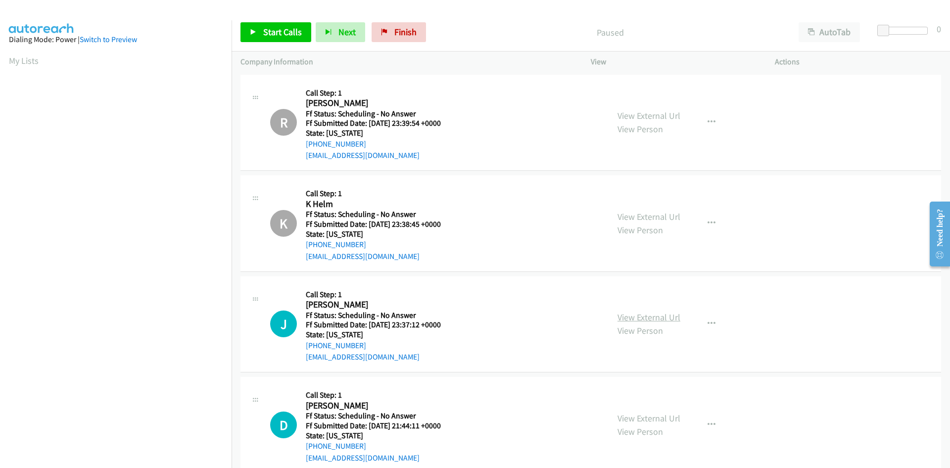
click at [663, 316] on link "View External Url" at bounding box center [649, 316] width 63 height 11
click at [710, 326] on icon "button" at bounding box center [712, 324] width 8 height 8
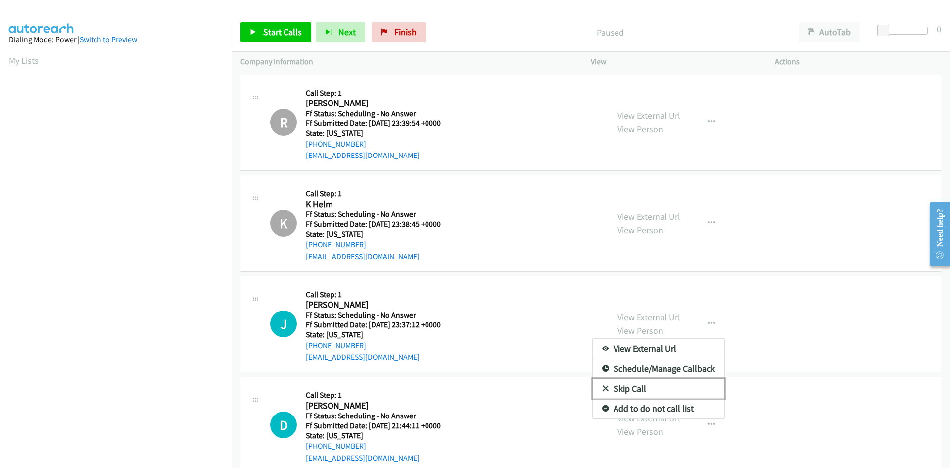
click at [620, 387] on link "Skip Call" at bounding box center [659, 389] width 132 height 20
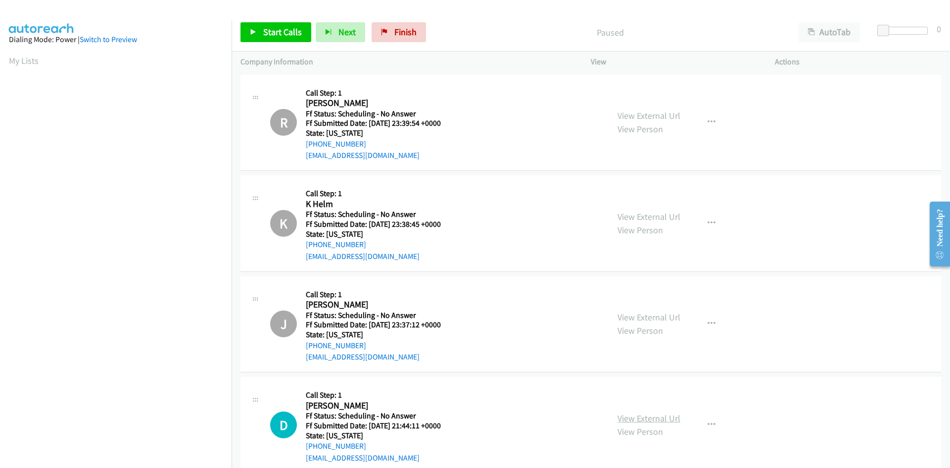
click at [665, 417] on link "View External Url" at bounding box center [649, 417] width 63 height 11
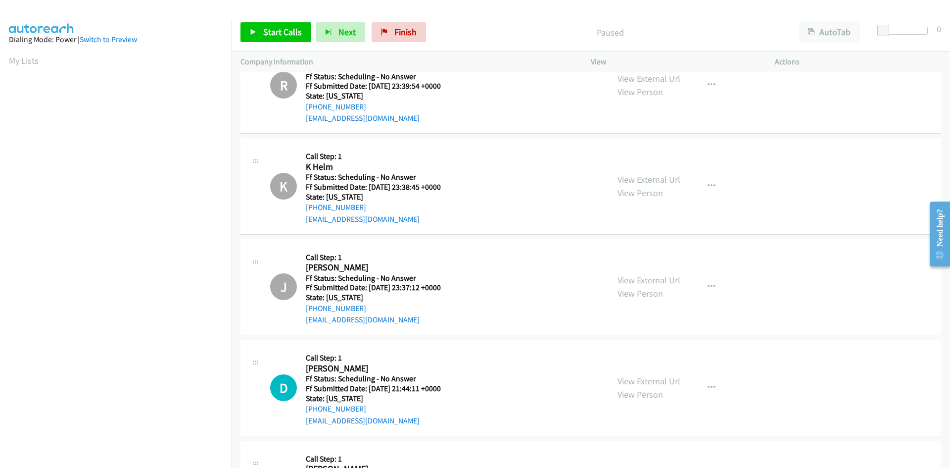
scroll to position [247, 0]
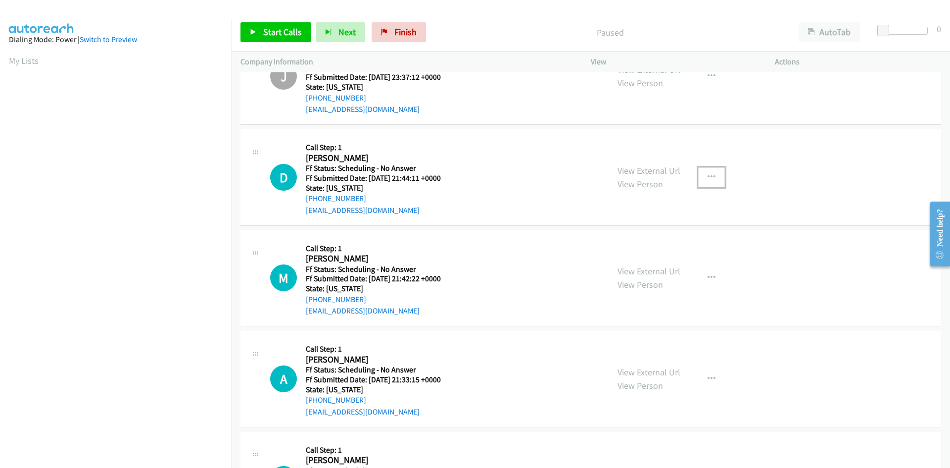
click at [702, 175] on button "button" at bounding box center [711, 177] width 27 height 20
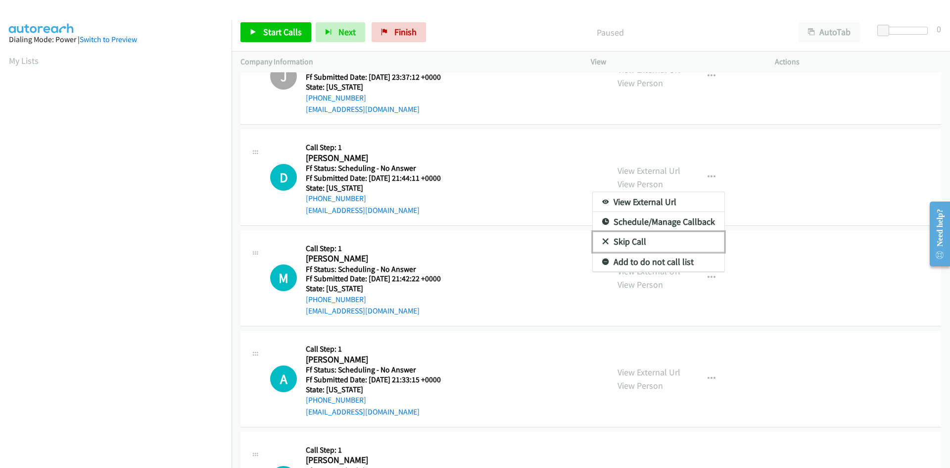
click at [620, 240] on link "Skip Call" at bounding box center [659, 242] width 132 height 20
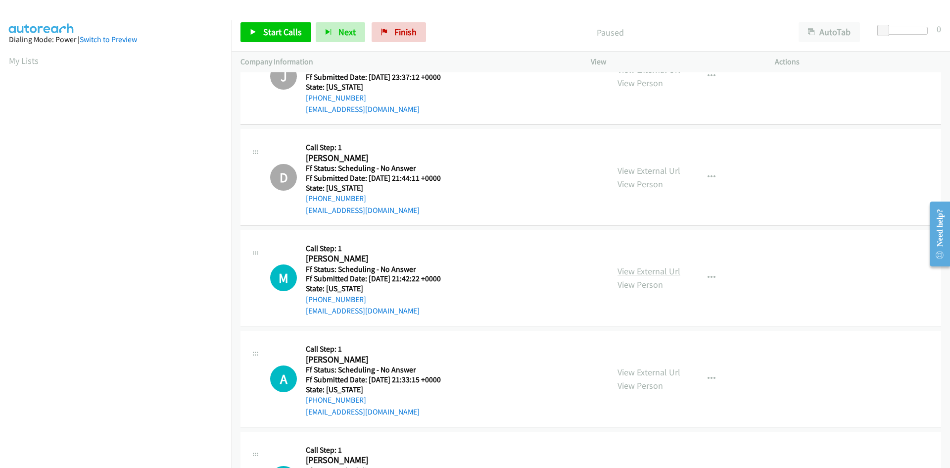
click at [618, 267] on link "View External Url" at bounding box center [649, 270] width 63 height 11
click at [708, 276] on icon "button" at bounding box center [712, 278] width 8 height 8
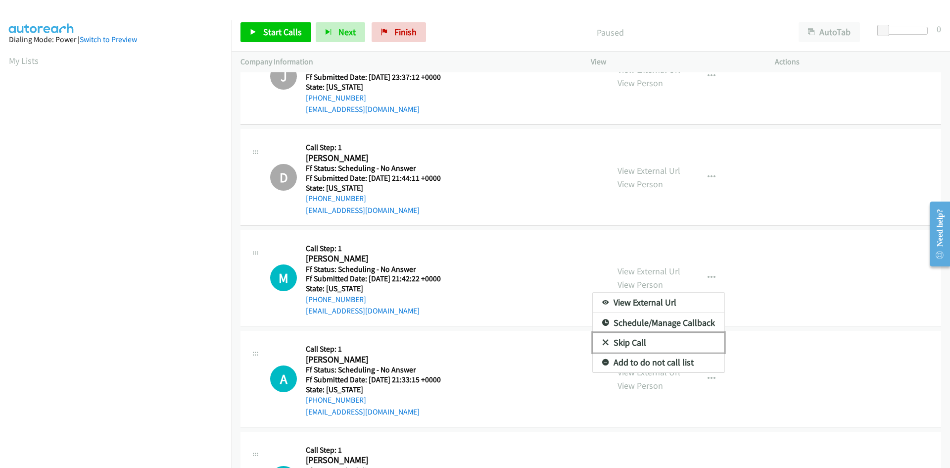
click at [619, 342] on link "Skip Call" at bounding box center [659, 343] width 132 height 20
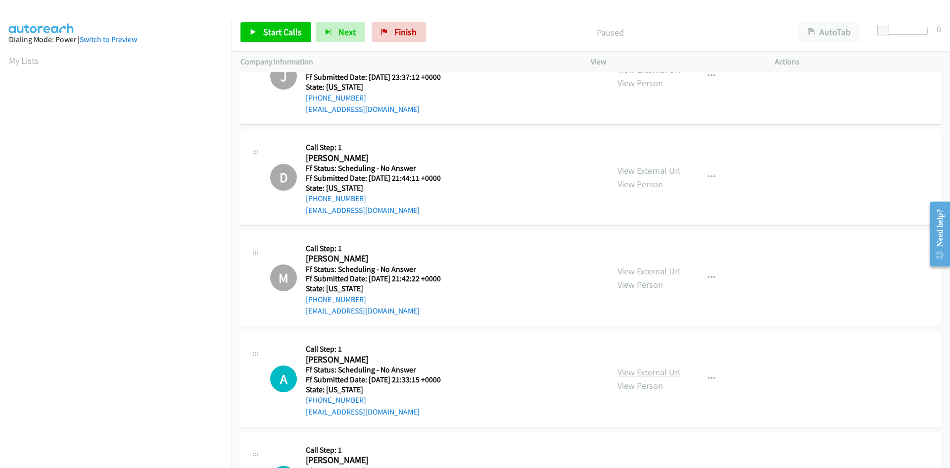
click at [627, 372] on link "View External Url" at bounding box center [649, 371] width 63 height 11
click at [708, 379] on icon "button" at bounding box center [712, 379] width 8 height 8
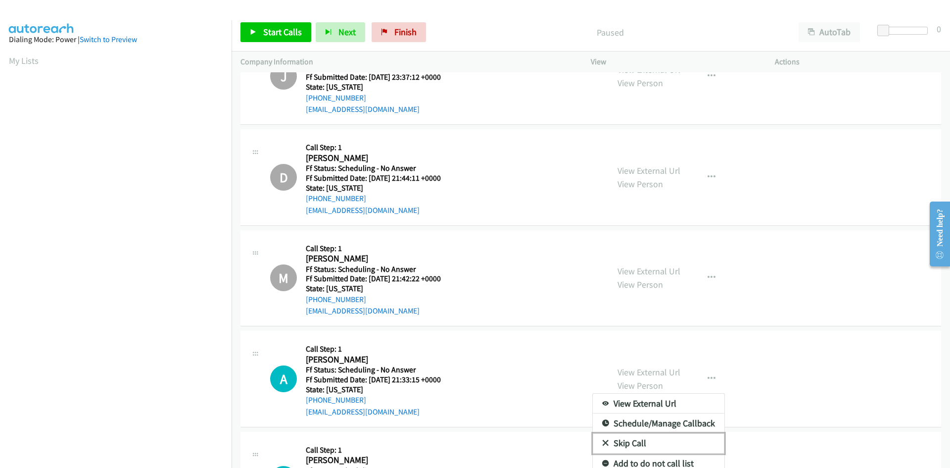
click at [637, 444] on link "Skip Call" at bounding box center [659, 443] width 132 height 20
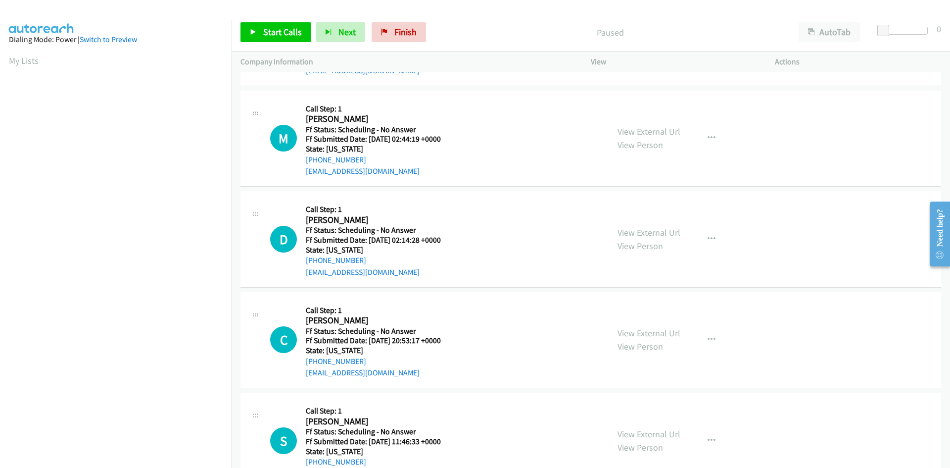
scroll to position [594, 0]
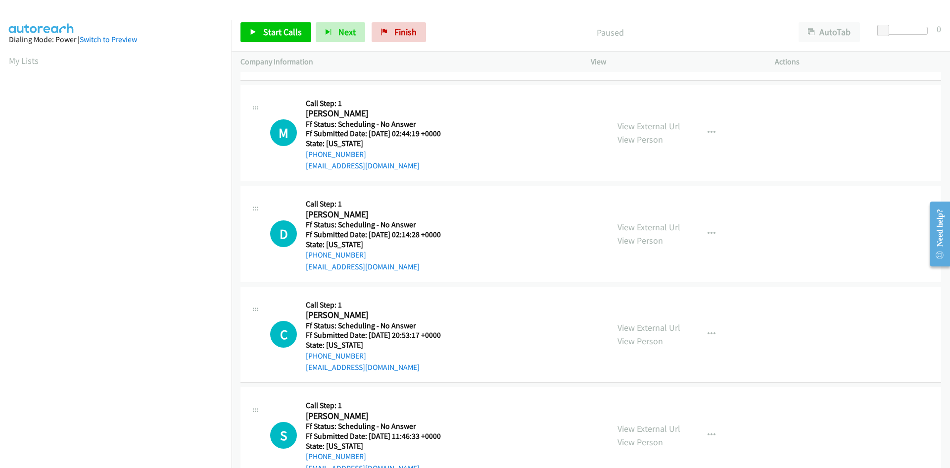
click at [666, 122] on link "View External Url" at bounding box center [649, 125] width 63 height 11
click at [812, 34] on icon "button" at bounding box center [811, 32] width 7 height 7
click at [297, 35] on span "Start Calls" at bounding box center [282, 31] width 39 height 11
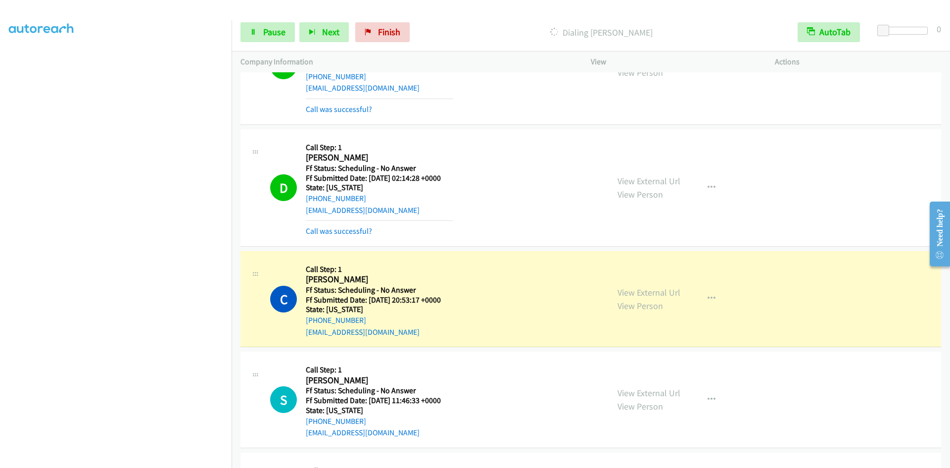
scroll to position [742, 0]
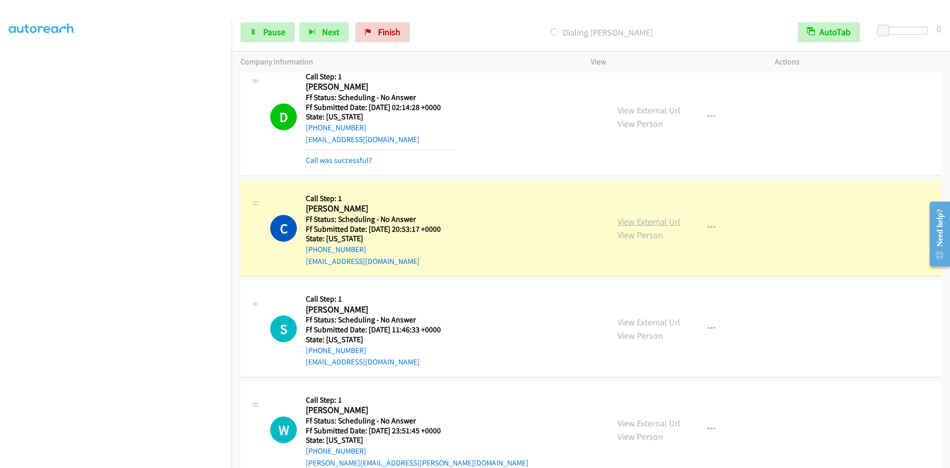
click at [633, 222] on link "View External Url" at bounding box center [649, 221] width 63 height 11
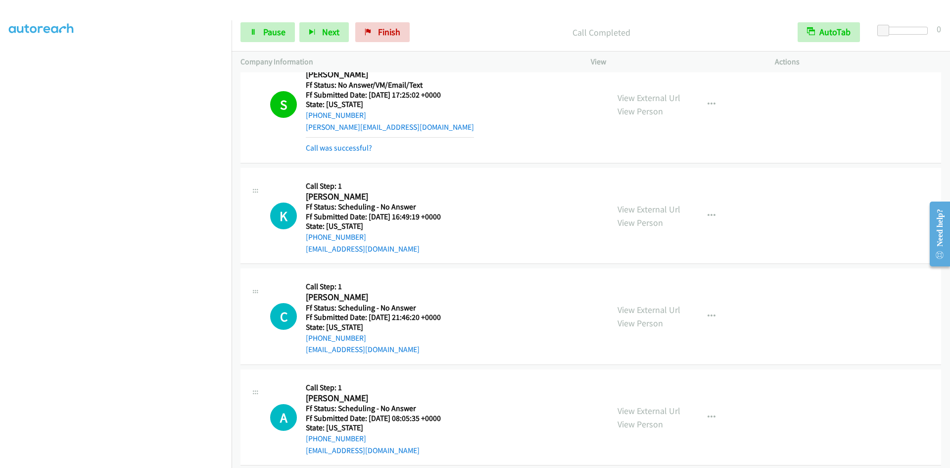
scroll to position [3803, 0]
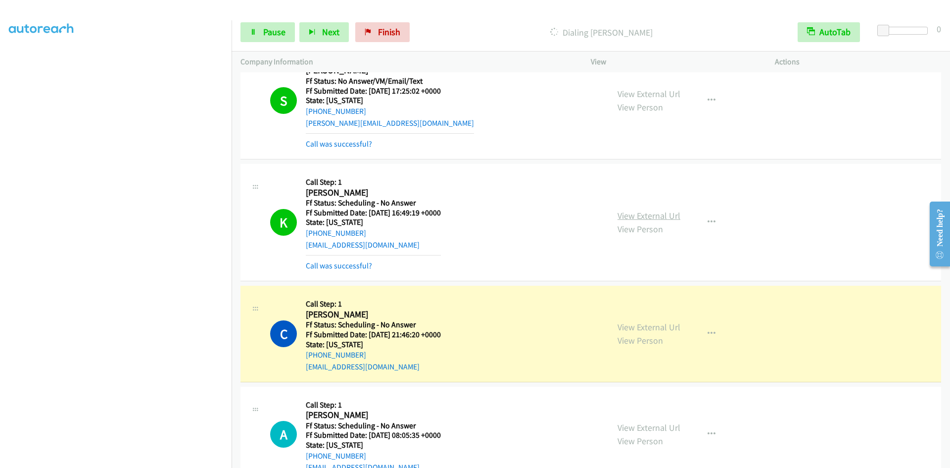
click at [620, 216] on link "View External Url" at bounding box center [649, 215] width 63 height 11
click at [630, 212] on link "View External Url" at bounding box center [649, 215] width 63 height 11
click at [627, 326] on link "View External Url" at bounding box center [649, 326] width 63 height 11
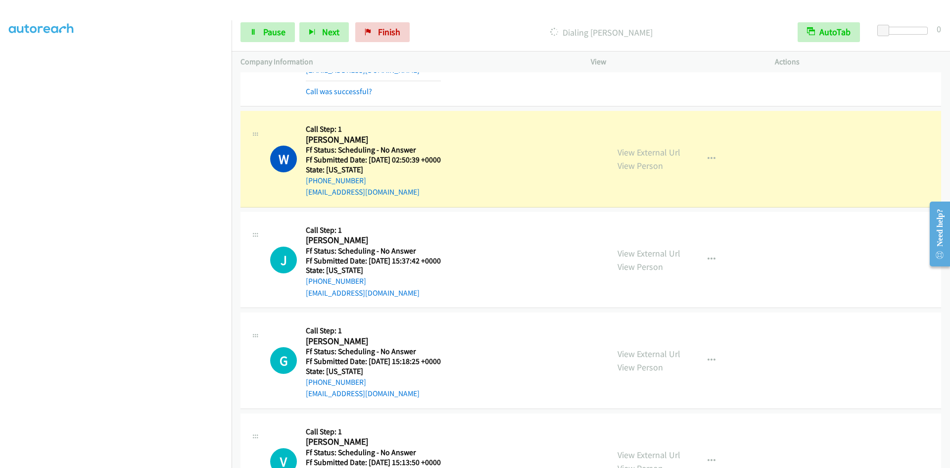
scroll to position [4249, 0]
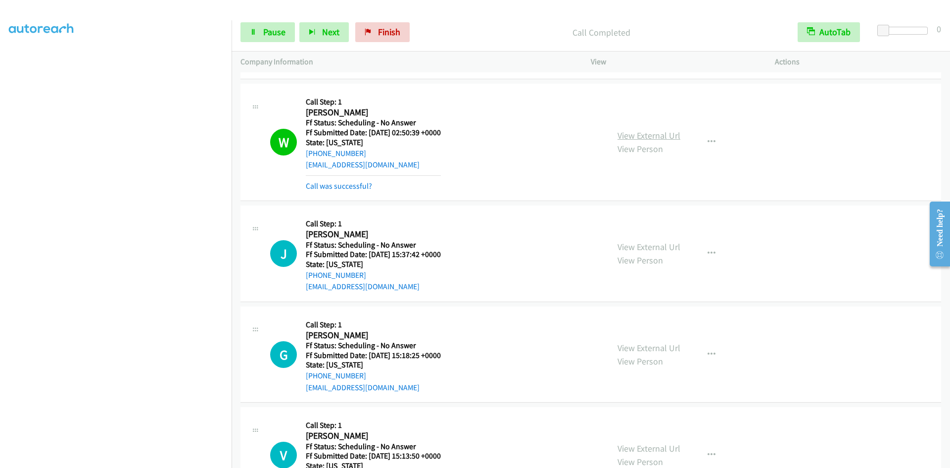
click at [645, 136] on link "View External Url" at bounding box center [649, 135] width 63 height 11
drag, startPoint x: 393, startPoint y: 34, endPoint x: 520, endPoint y: 49, distance: 127.2
click at [393, 34] on span "Finish" at bounding box center [389, 31] width 22 height 11
